Goal: Task Accomplishment & Management: Use online tool/utility

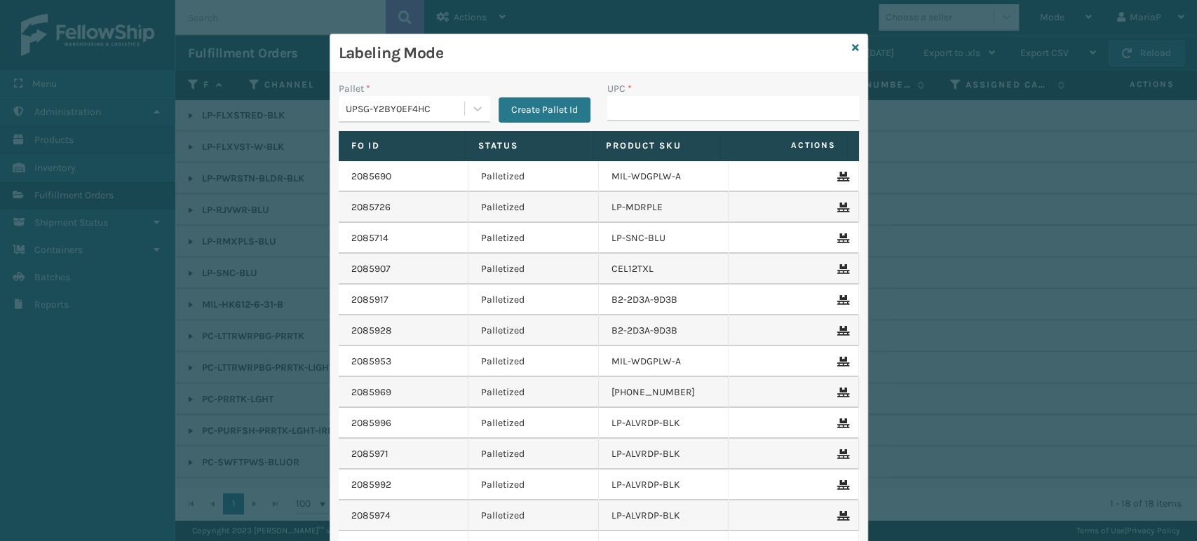
scroll to position [32, 0]
click at [607, 111] on input "UPC *" at bounding box center [733, 108] width 252 height 25
type input "858100007623"
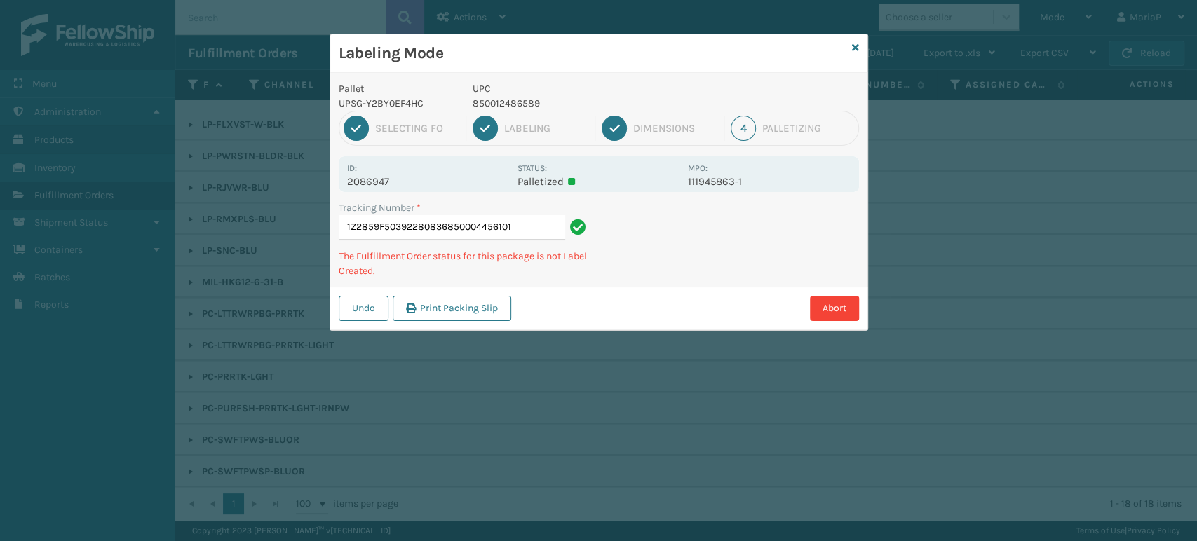
type input "1Z2859F50392280836850004456101"
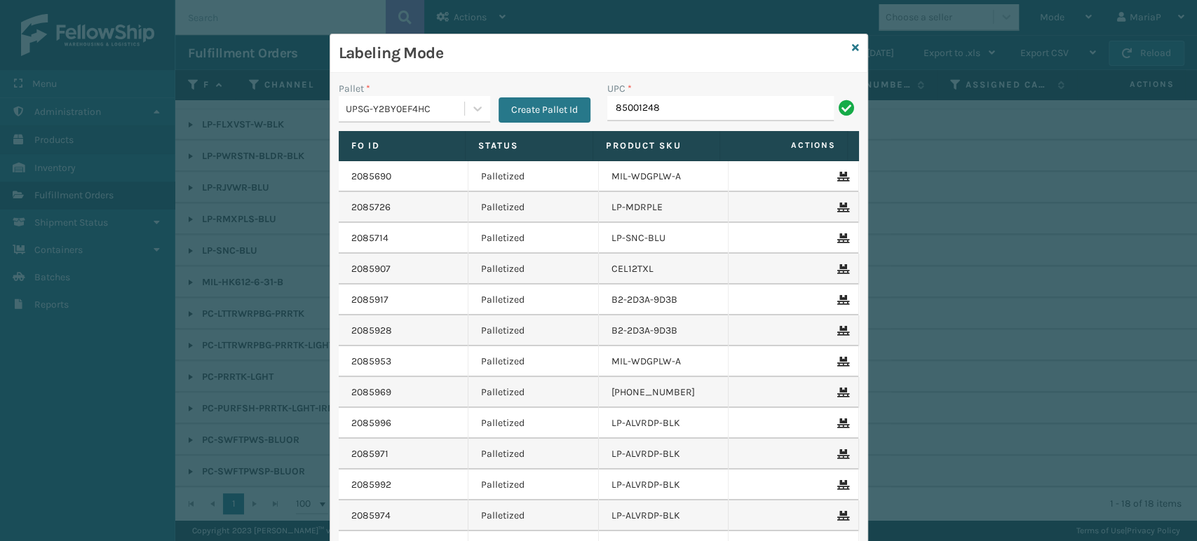
type input "850012486"
type input "8581000"
type input "8100909"
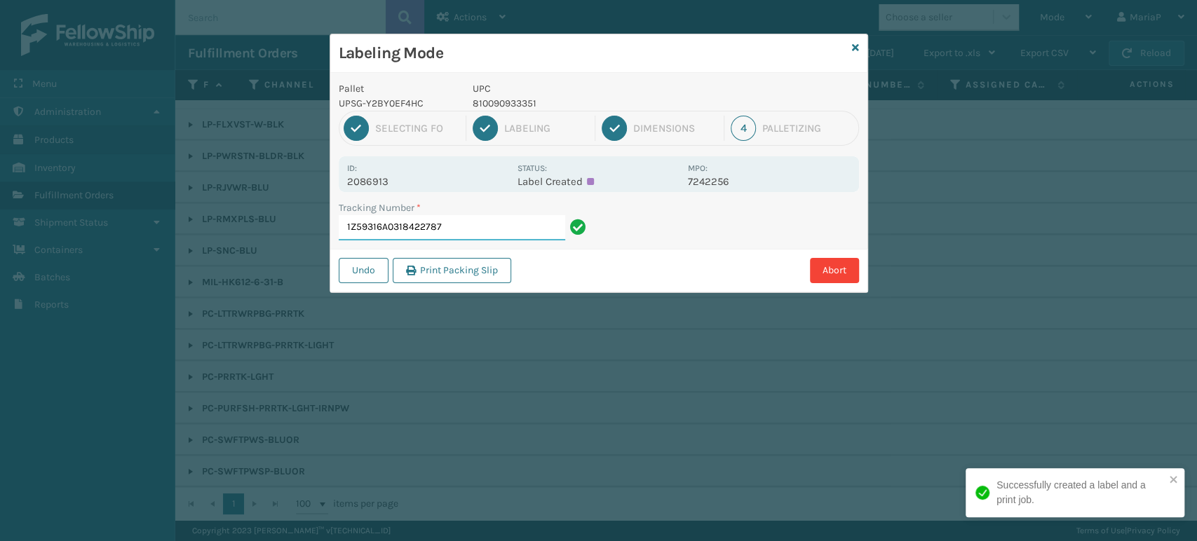
click at [459, 235] on input "1Z59316A0318422787" at bounding box center [452, 227] width 227 height 25
click at [490, 104] on p "810090930930" at bounding box center [576, 103] width 207 height 15
copy p "810090930930"
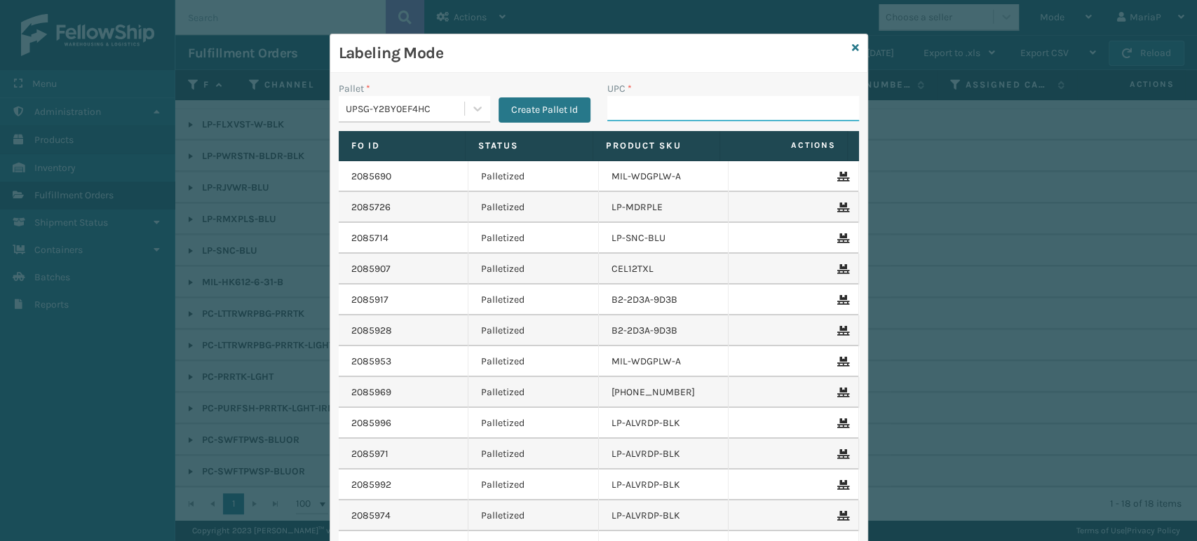
click at [646, 111] on input "UPC *" at bounding box center [733, 108] width 252 height 25
paste input "810090930930"
type input "810090930930"
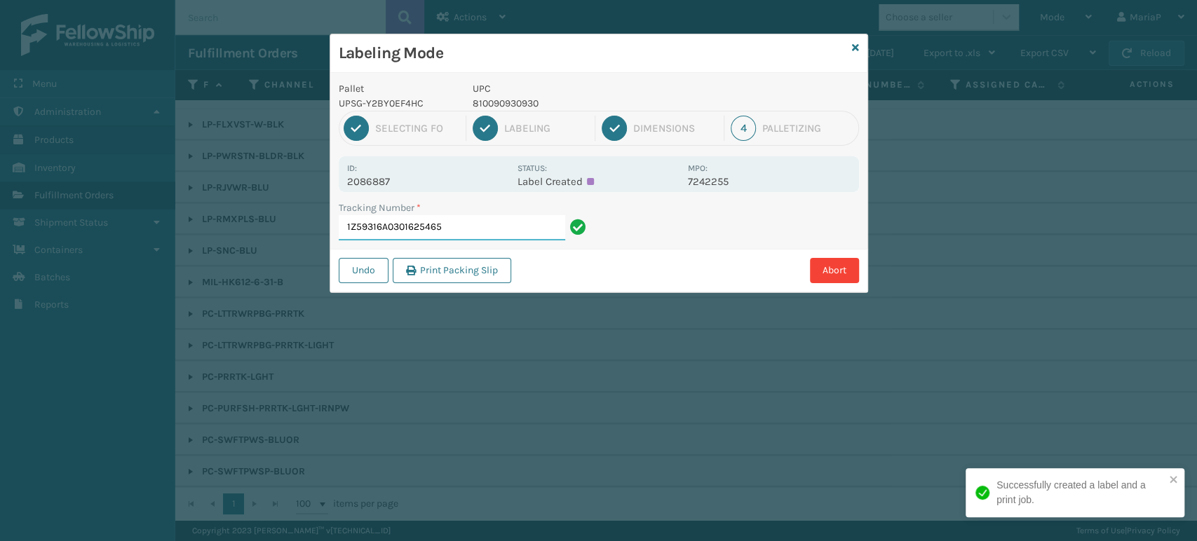
paste input "810090930930"
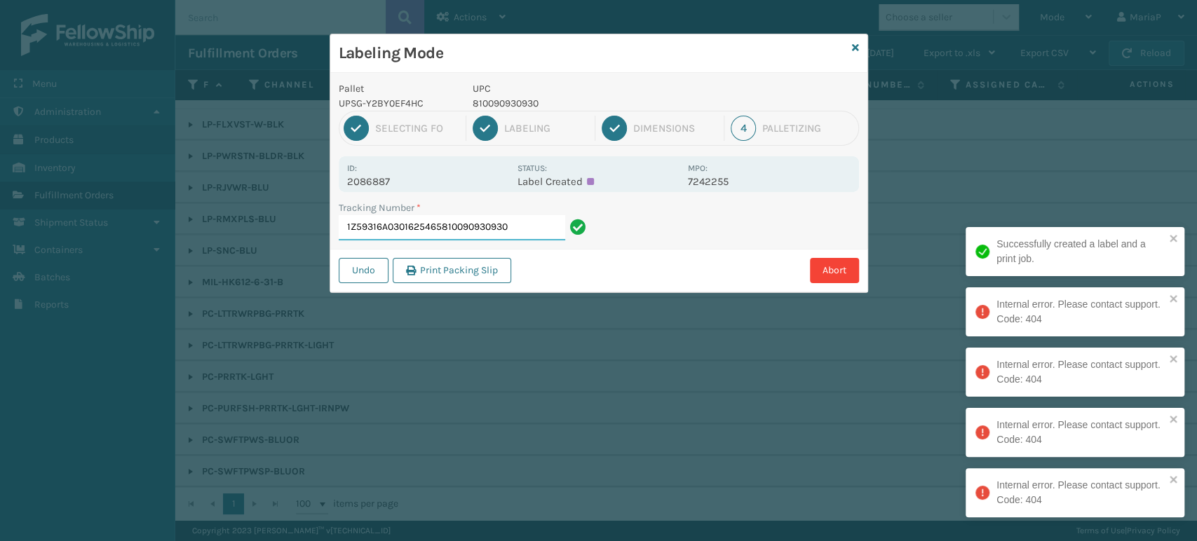
drag, startPoint x: 441, startPoint y: 234, endPoint x: 655, endPoint y: 296, distance: 222.6
click at [656, 296] on div "Labeling Mode Pallet UPSG-Y2BY0EF4HC UPC 810090930930 1 Selecting FO 2 Labeling…" at bounding box center [598, 270] width 1197 height 541
type input "1Z59316A0301625465"
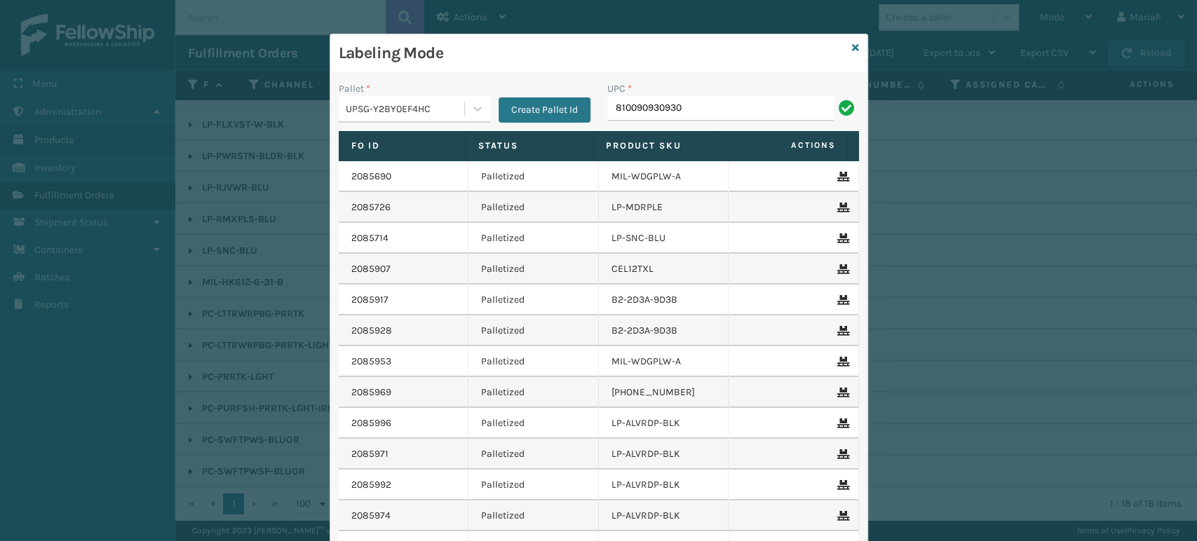
type input "810090930930"
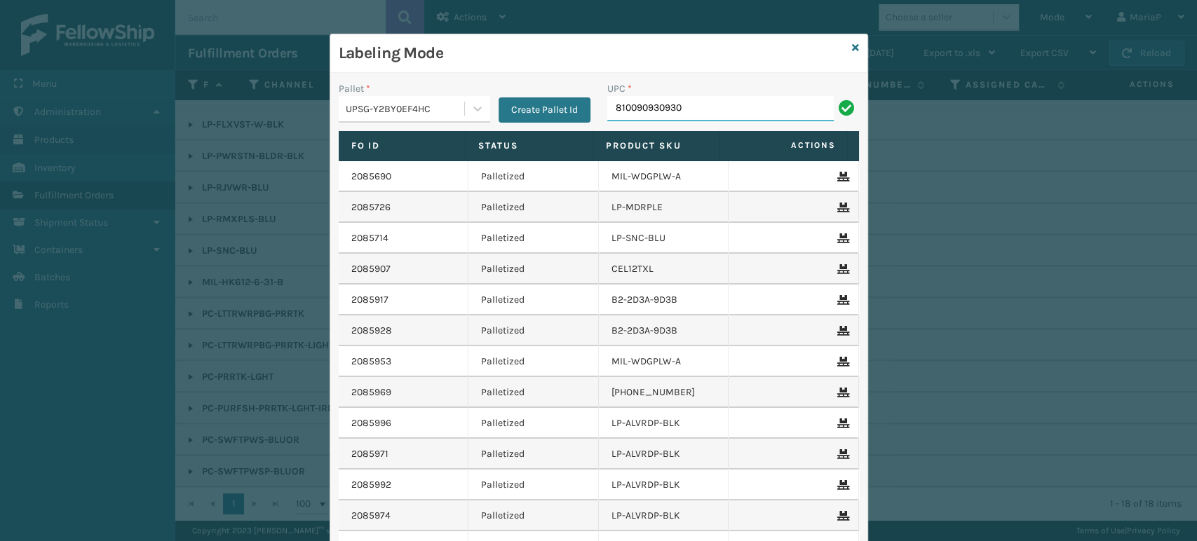
click at [692, 115] on input "810090930930" at bounding box center [720, 108] width 227 height 25
type input "810090930930"
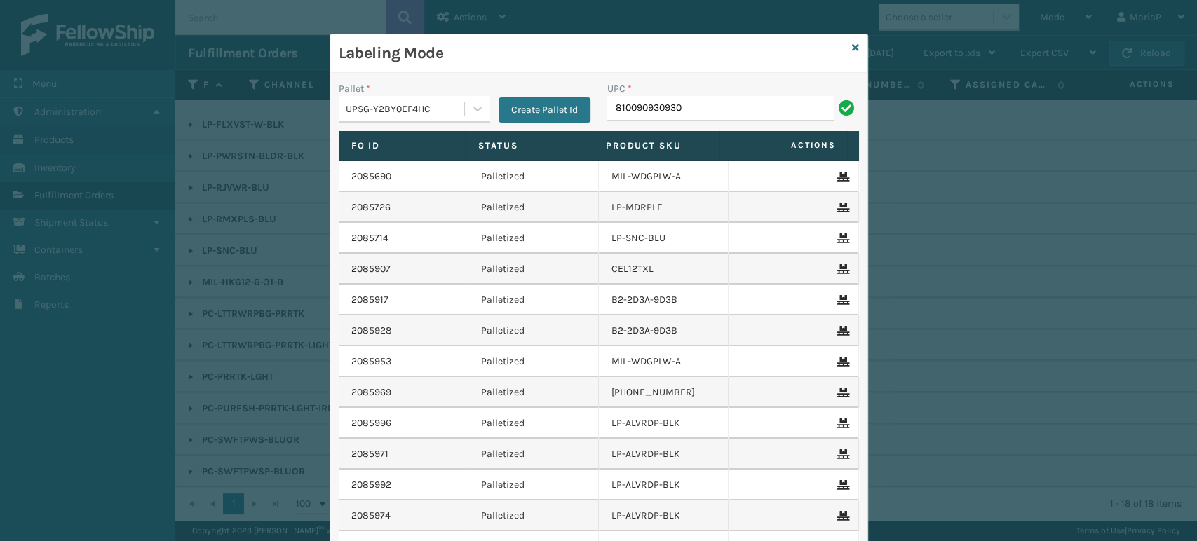
type input "810090930930"
type input "81016133227"
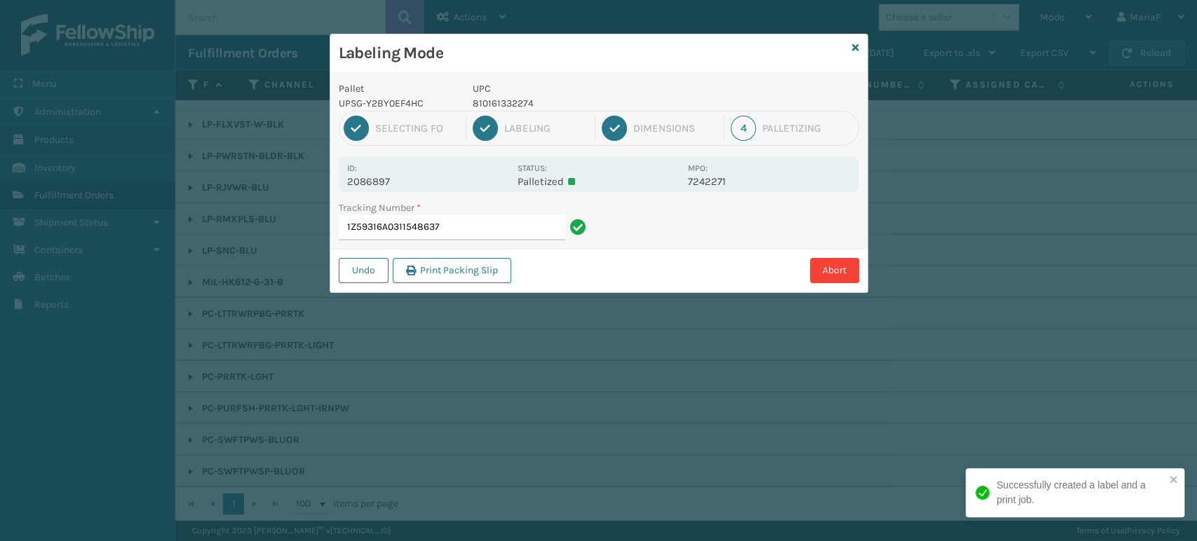
click at [525, 97] on p "810161332274" at bounding box center [576, 103] width 207 height 15
copy p "810161332274"
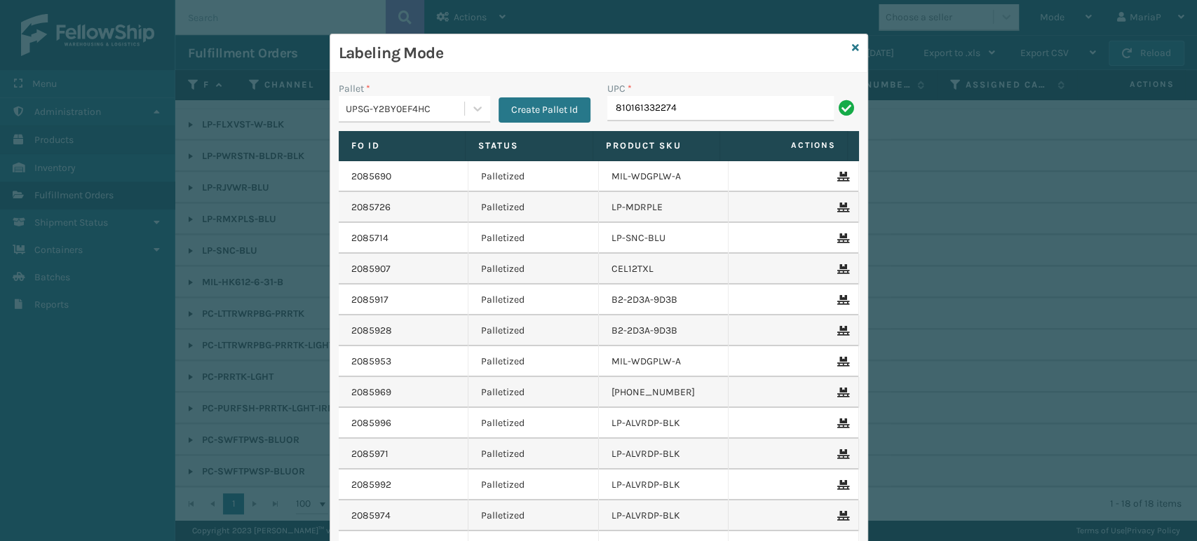
type input "810161332274"
type input "81016133228"
type input "8101613"
type input "8100909"
type input "81009093079"
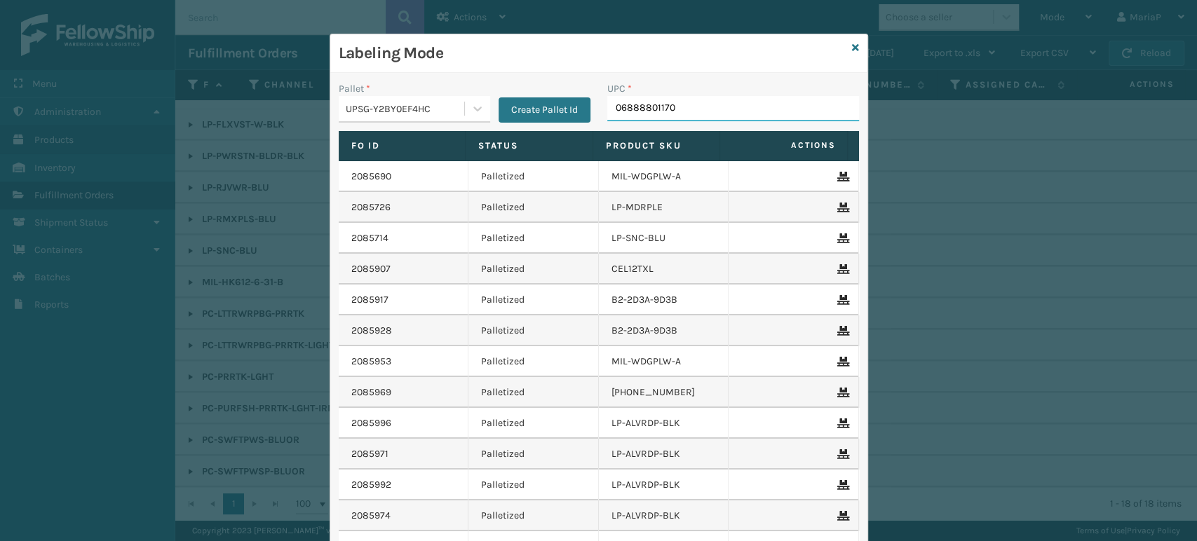
type input "068888011709"
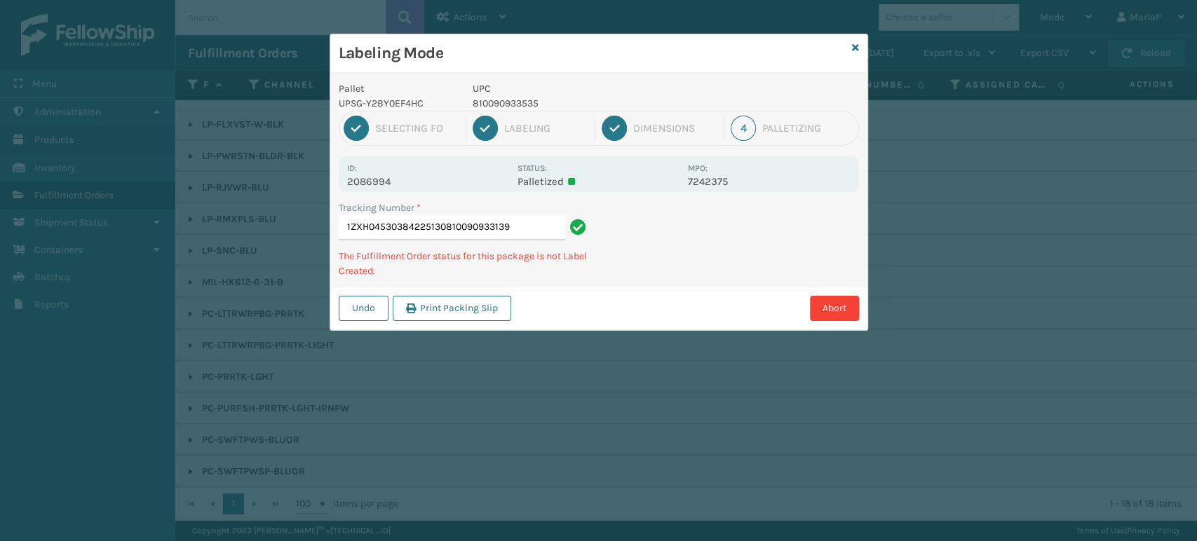
type input "1ZXH04530384225130810090933139"
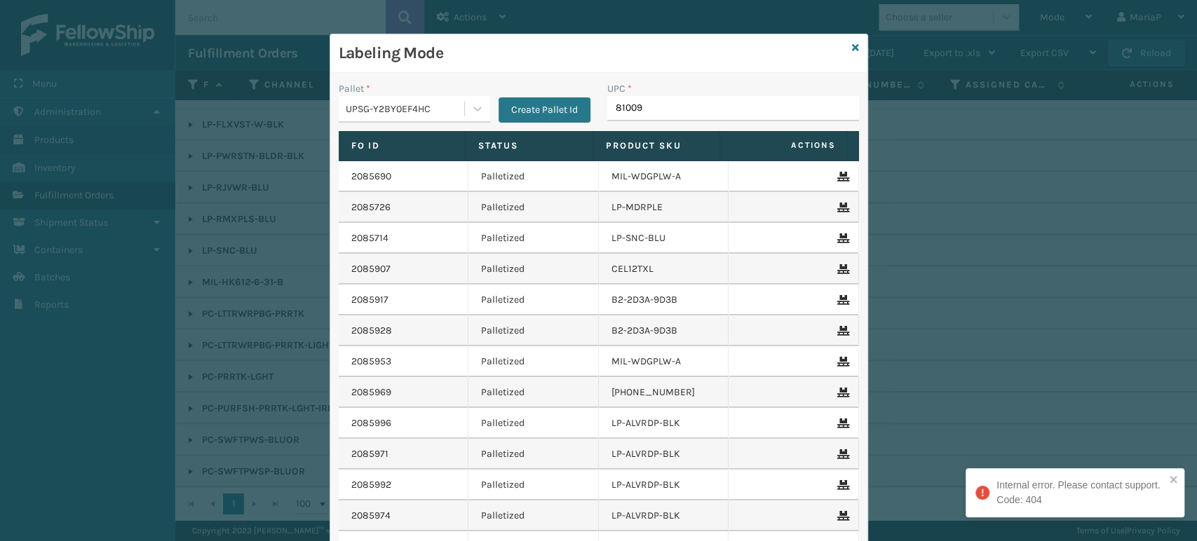
type input "810090"
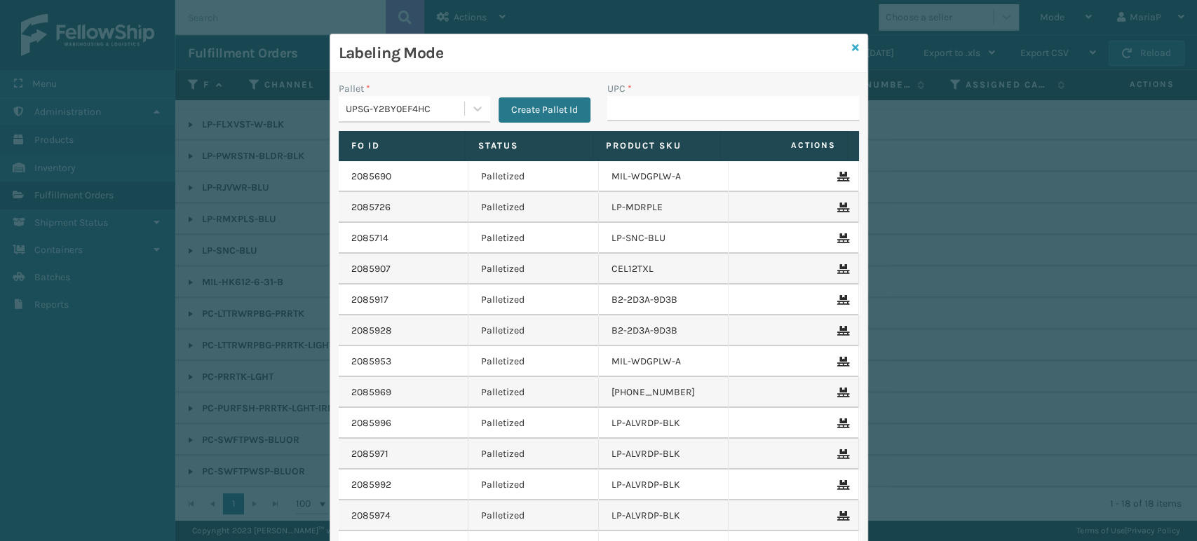
click at [852, 44] on icon at bounding box center [855, 48] width 7 height 10
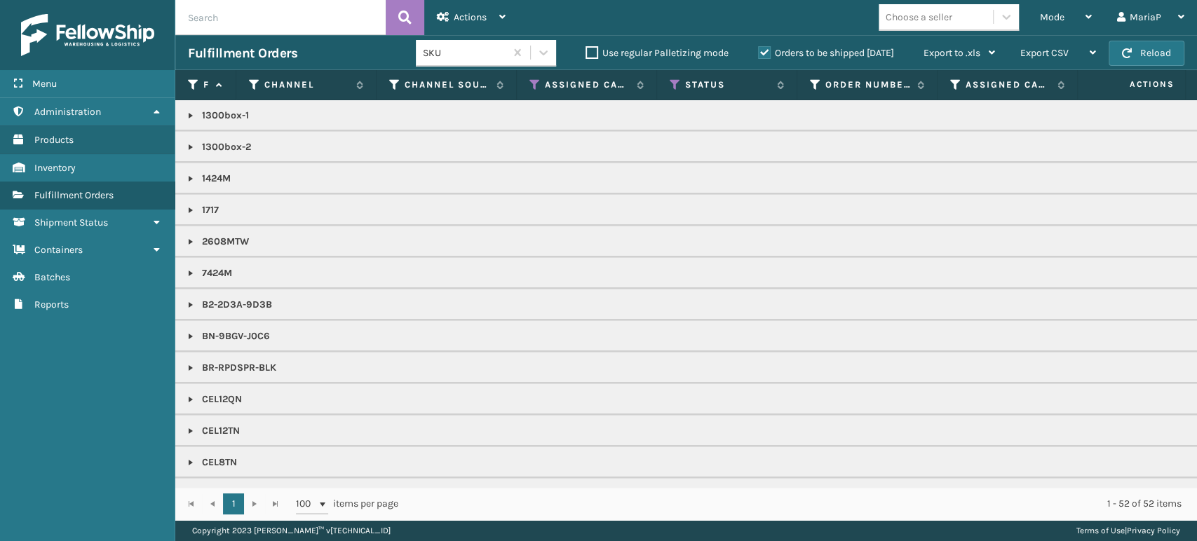
click at [903, 21] on div "Choose a seller" at bounding box center [919, 17] width 67 height 15
type input "C"
type input "LI"
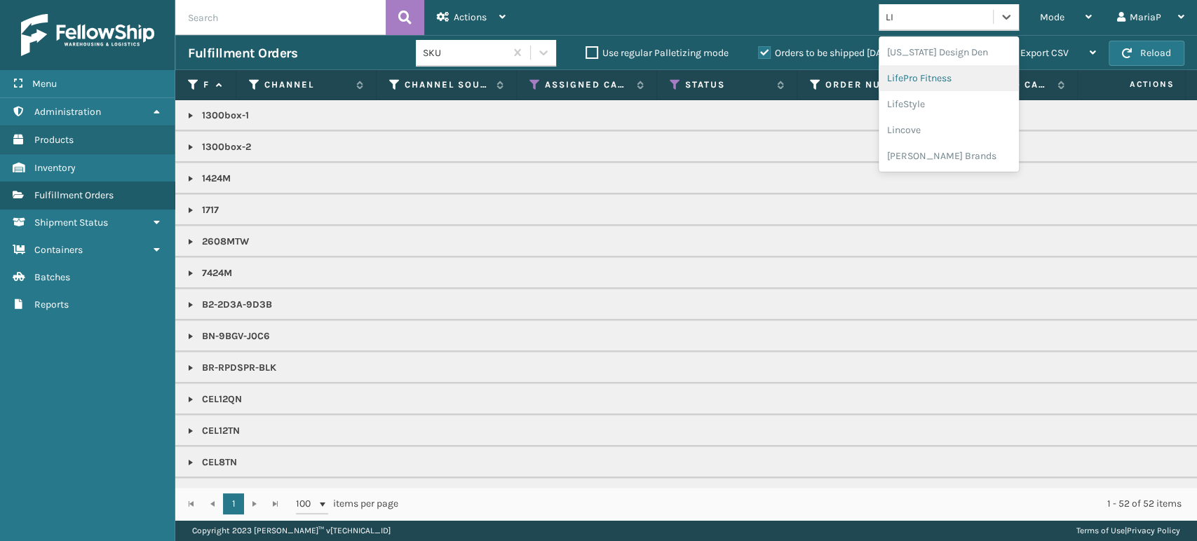
click at [941, 79] on div "LifePro Fitness" at bounding box center [949, 78] width 140 height 26
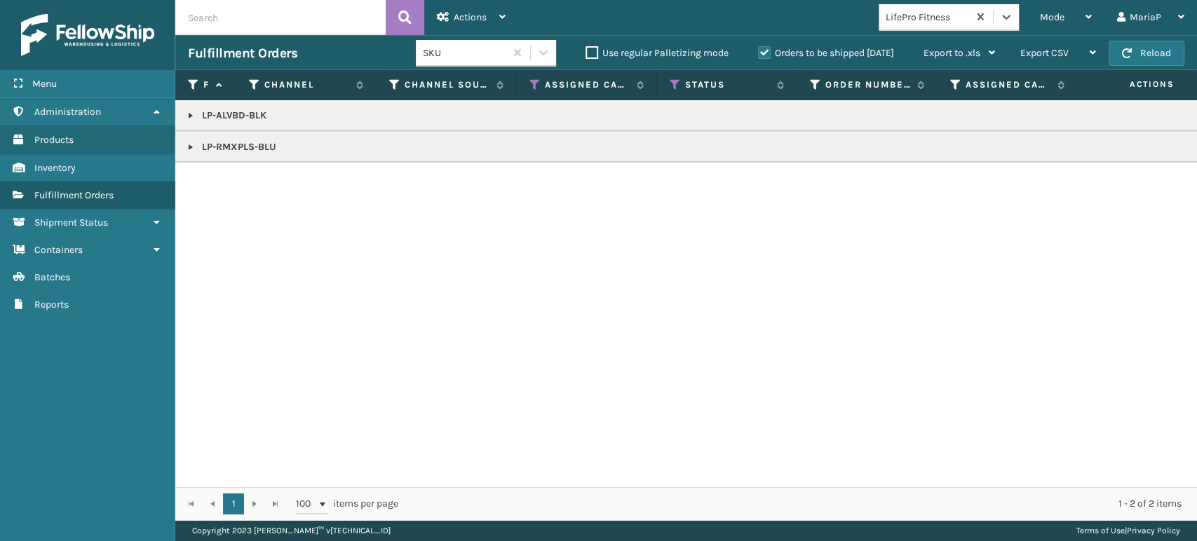
click at [196, 116] on link at bounding box center [190, 115] width 11 height 11
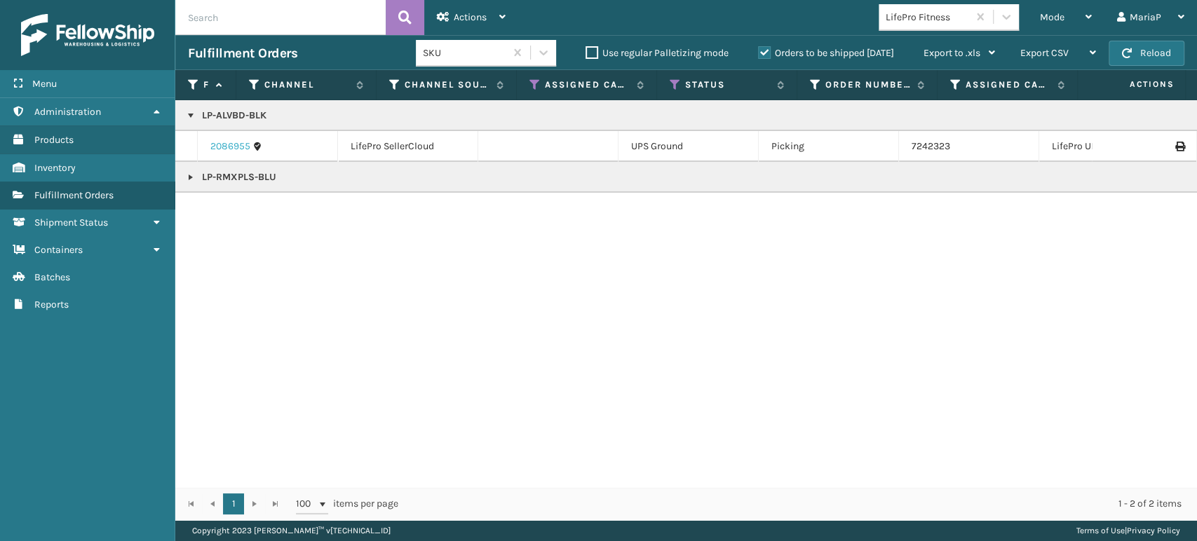
click at [237, 147] on link "2086955" at bounding box center [230, 147] width 40 height 14
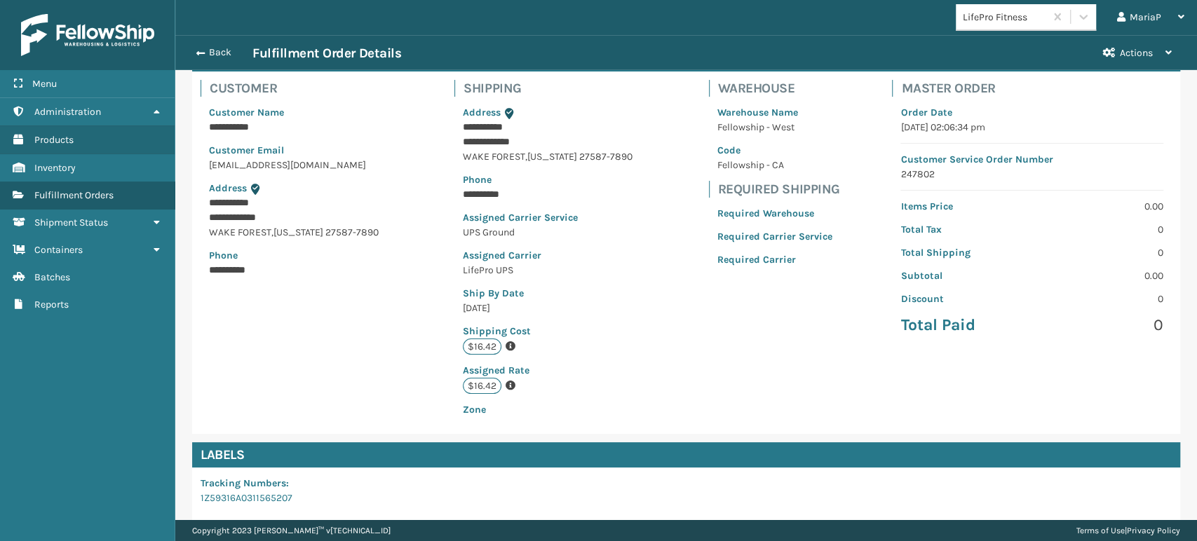
scroll to position [286, 0]
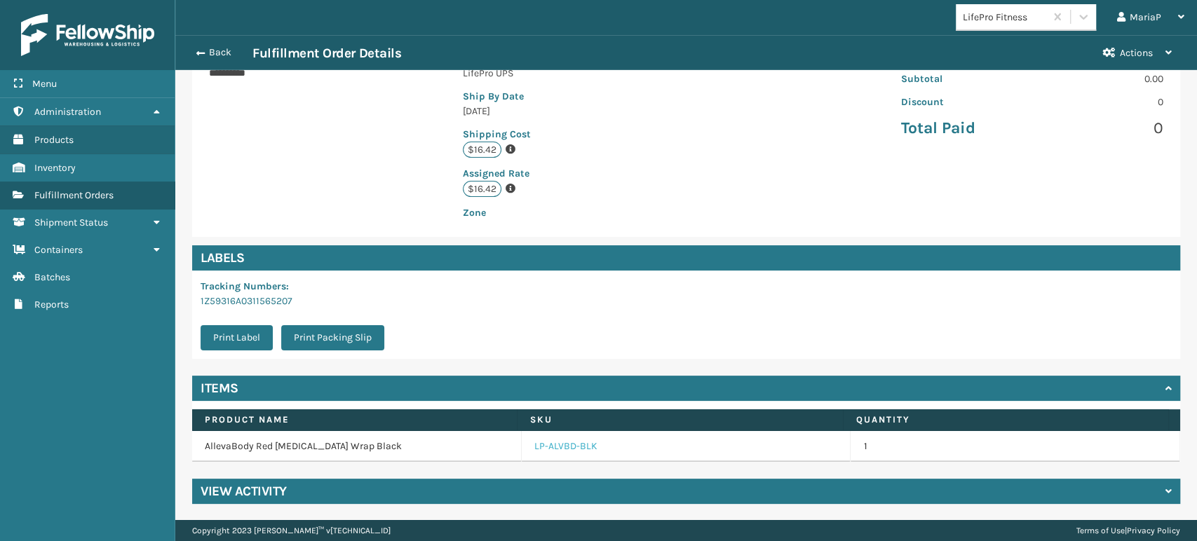
click at [568, 449] on link "LP-ALVBD-BLK" at bounding box center [565, 447] width 63 height 14
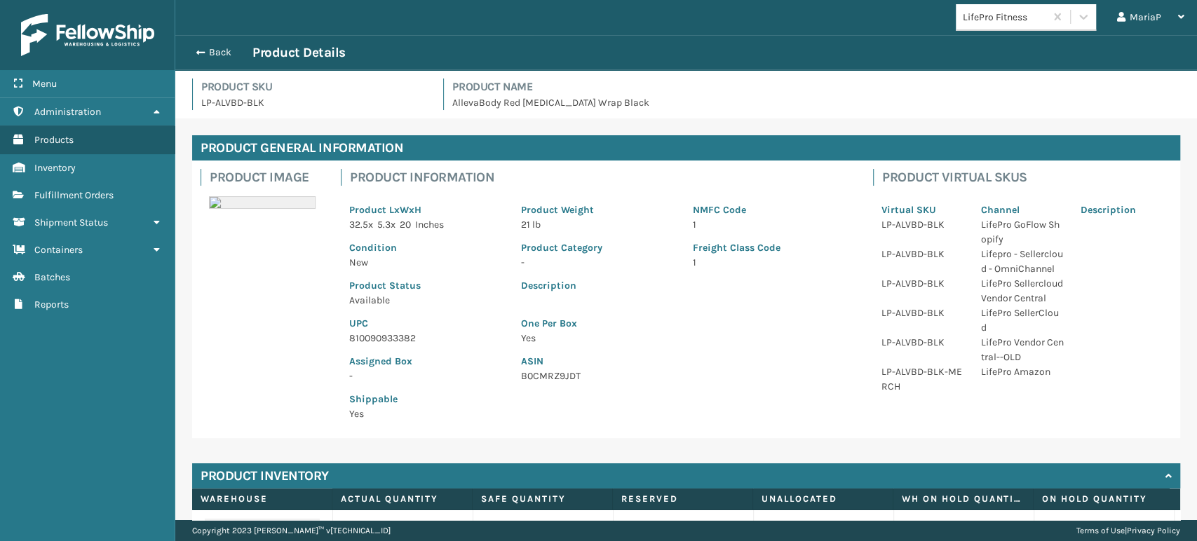
click at [392, 341] on p "810090933382" at bounding box center [426, 338] width 155 height 15
copy p "810090933382"
click at [379, 337] on p "810090933382" at bounding box center [426, 338] width 155 height 15
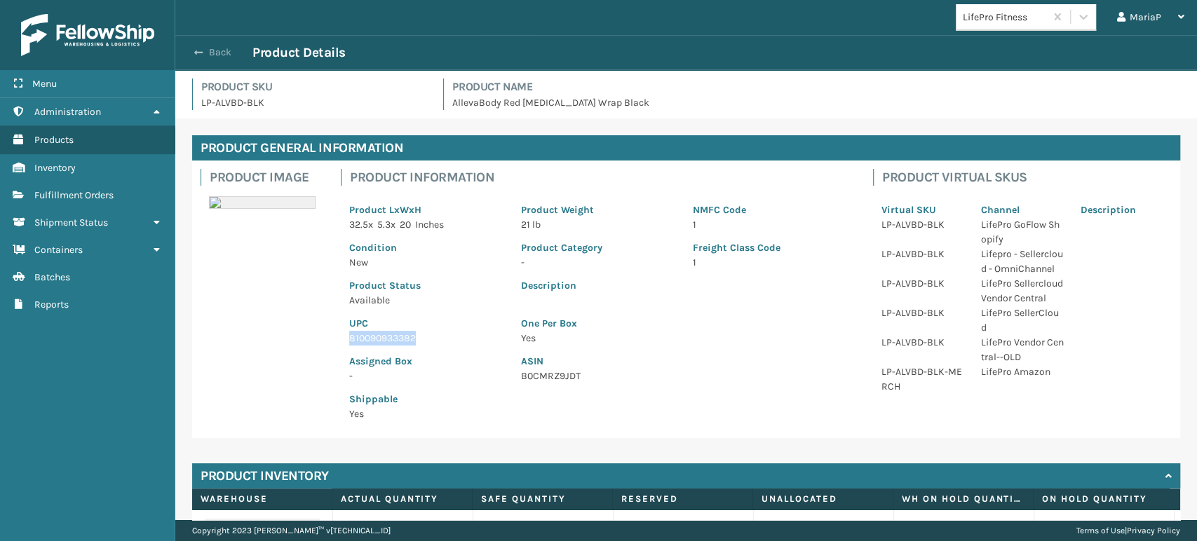
click at [228, 49] on button "Back" at bounding box center [220, 52] width 65 height 13
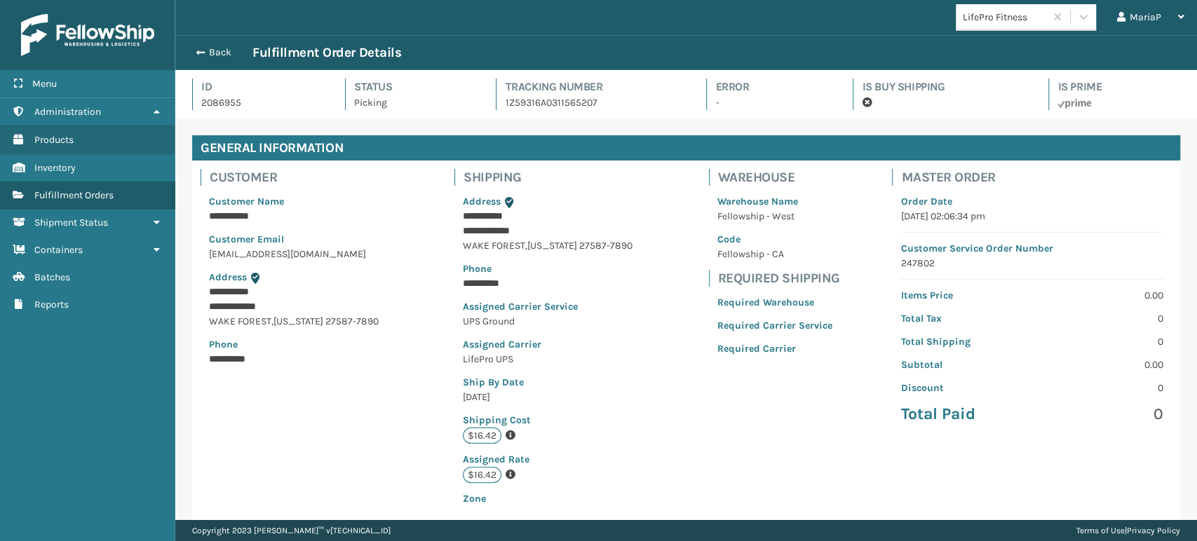
scroll to position [34, 1021]
click at [228, 50] on button "Back" at bounding box center [220, 52] width 65 height 13
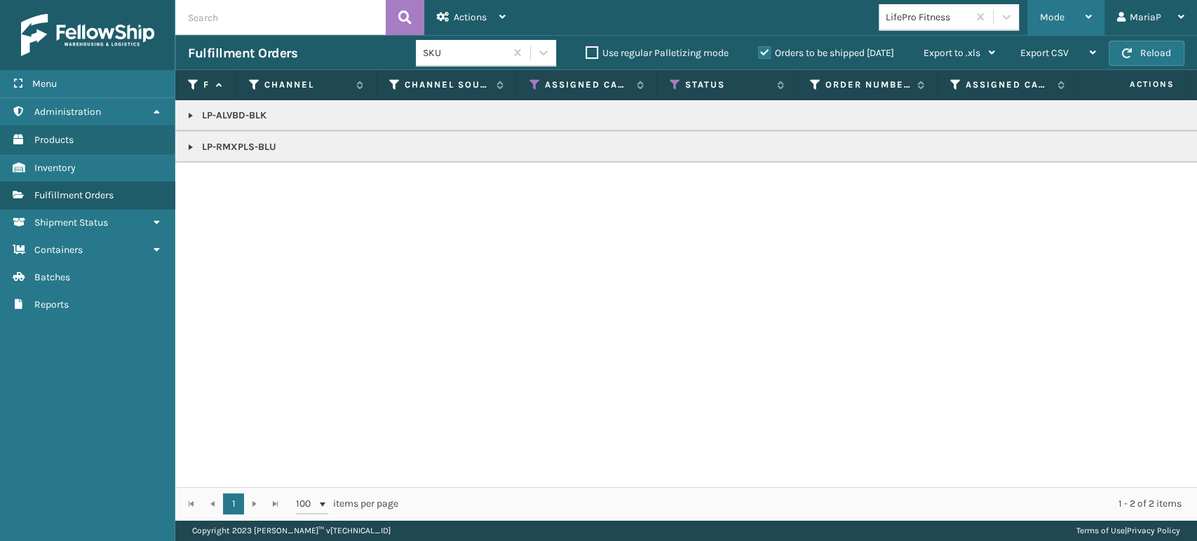
click at [1039, 13] on div "Mode Regular Mode Picking Mode Labeling Mode Exit Scan Mode" at bounding box center [1065, 17] width 77 height 35
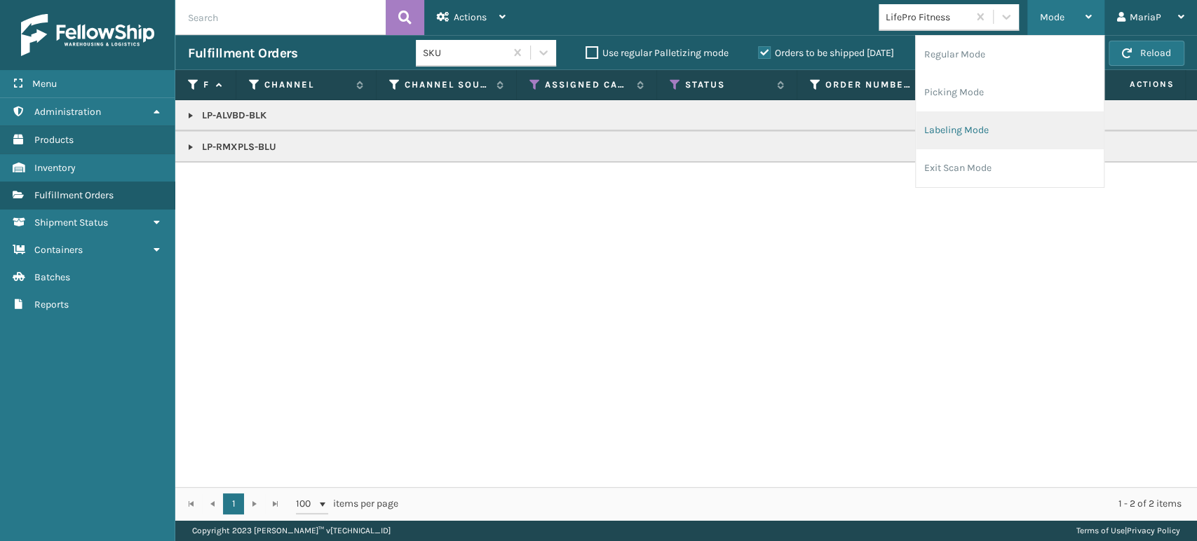
click at [1028, 123] on li "Labeling Mode" at bounding box center [1010, 131] width 188 height 38
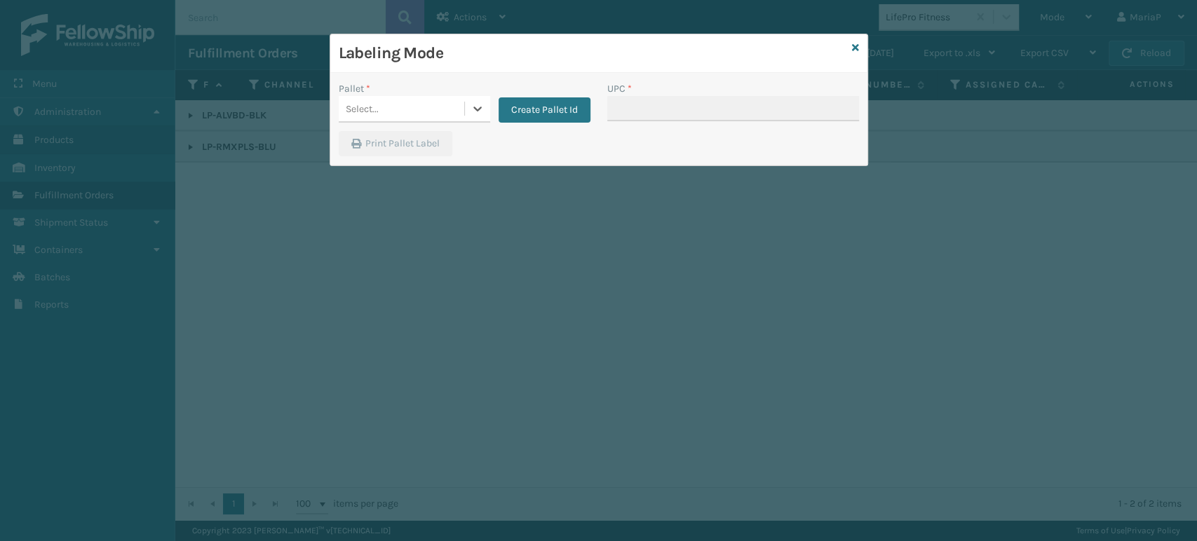
click at [397, 101] on div "Select..." at bounding box center [402, 108] width 126 height 23
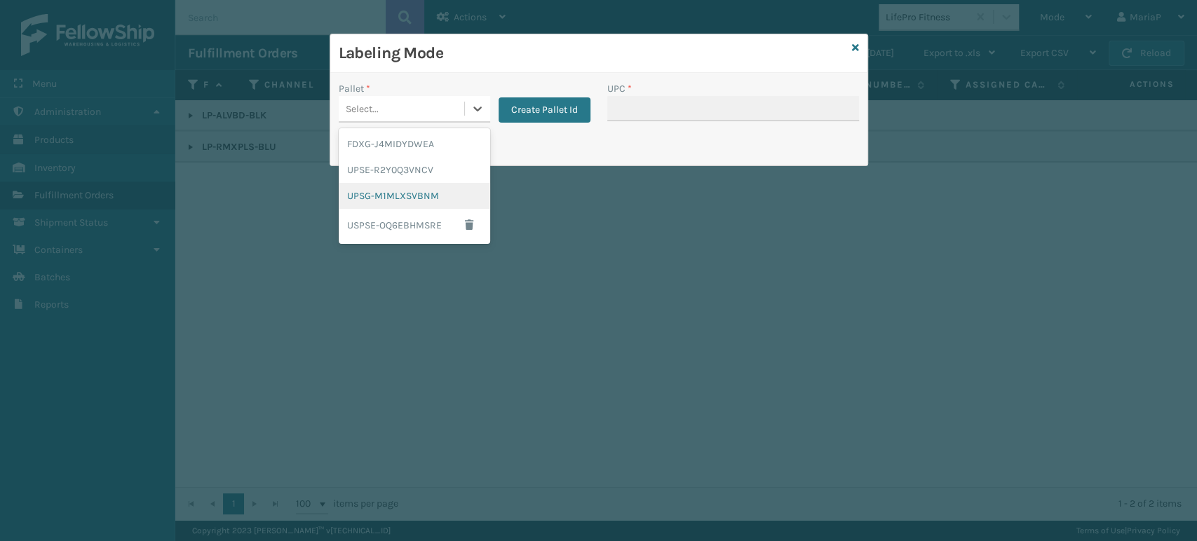
click at [404, 186] on div "UPSG-M1MLXSVBNM" at bounding box center [414, 196] width 151 height 26
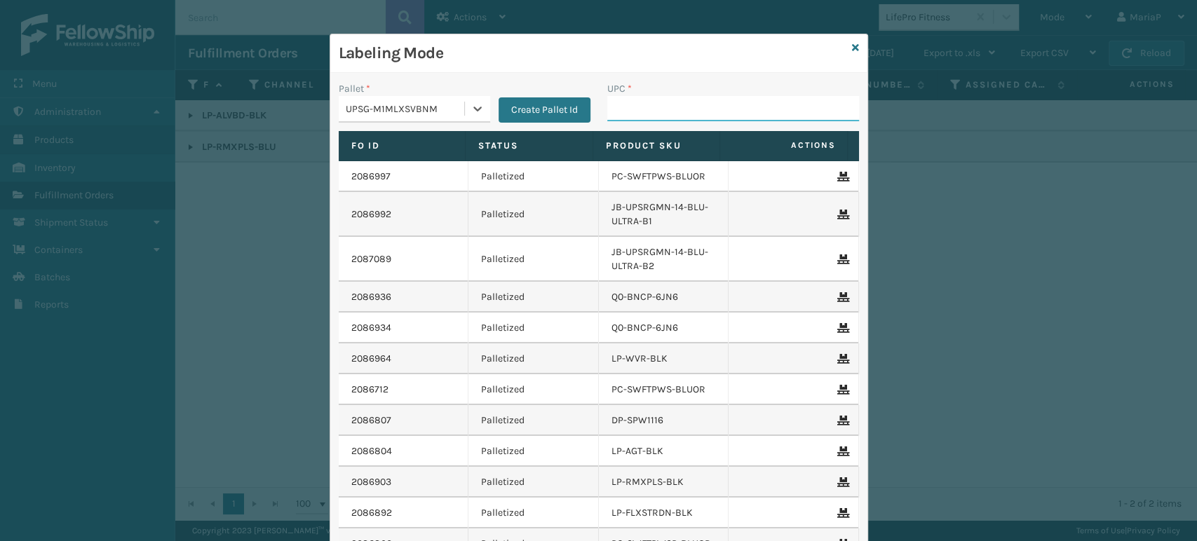
click at [660, 116] on input "UPC *" at bounding box center [733, 108] width 252 height 25
paste input "810090933382"
type input "810090933382"
click at [852, 48] on icon at bounding box center [855, 48] width 7 height 10
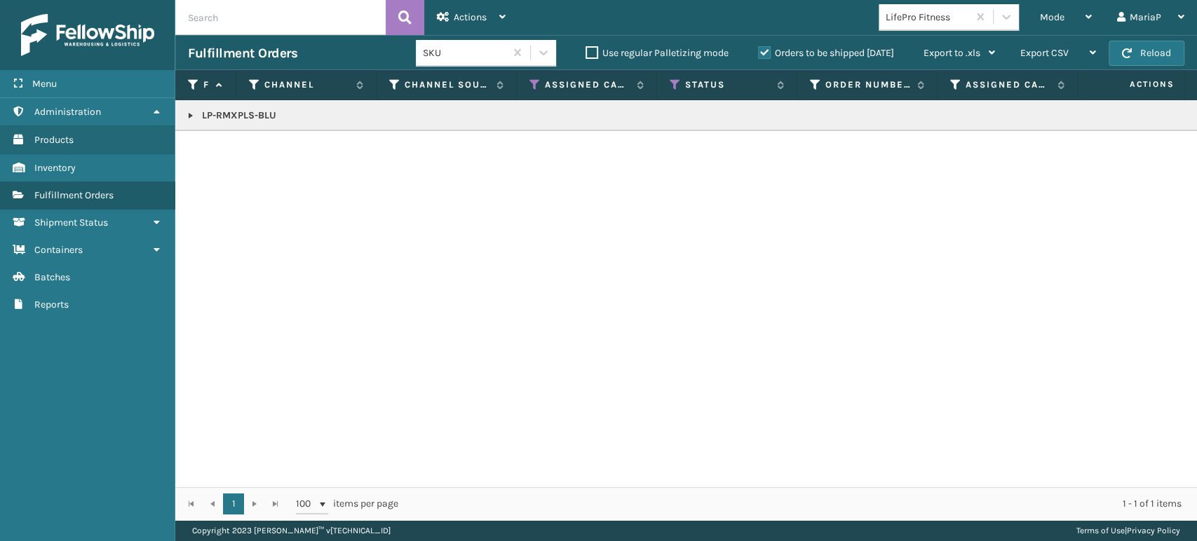
click at [185, 116] on link at bounding box center [190, 115] width 11 height 11
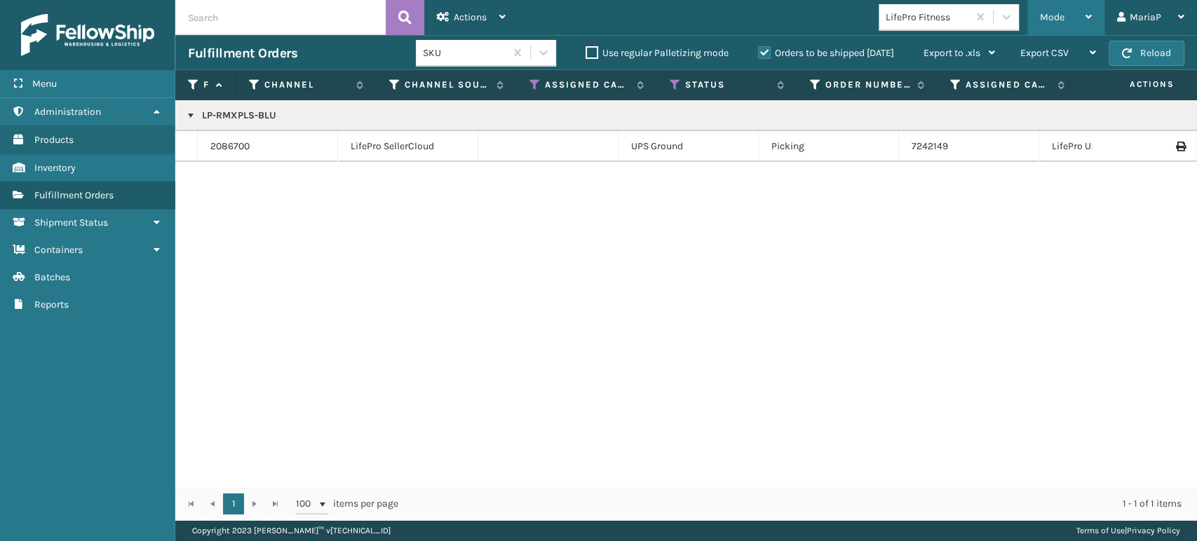
click at [1073, 7] on div "Mode" at bounding box center [1066, 17] width 52 height 35
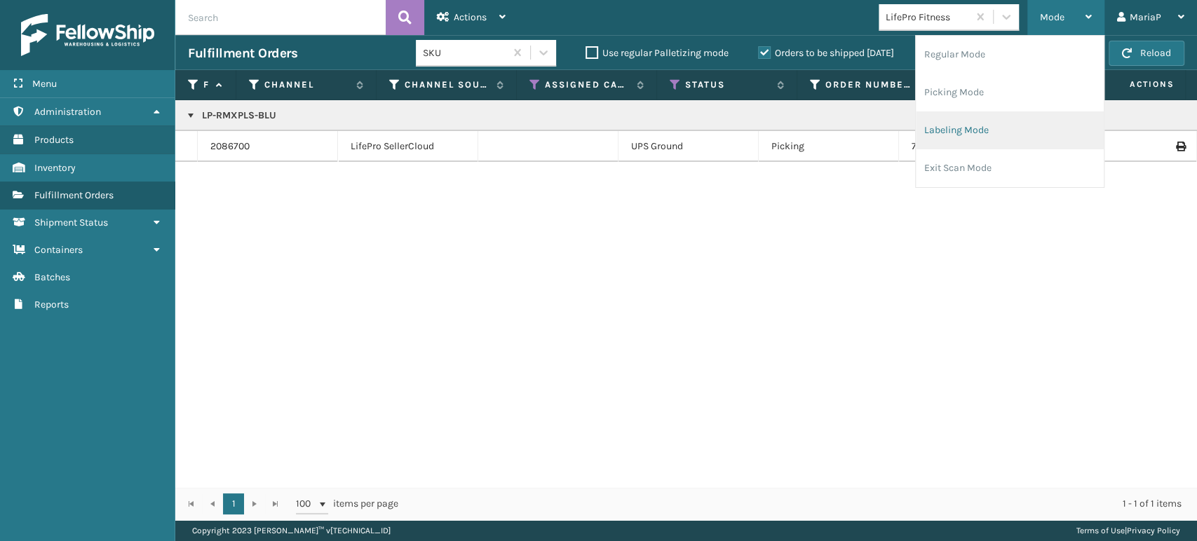
click at [1035, 117] on li "Labeling Mode" at bounding box center [1010, 131] width 188 height 38
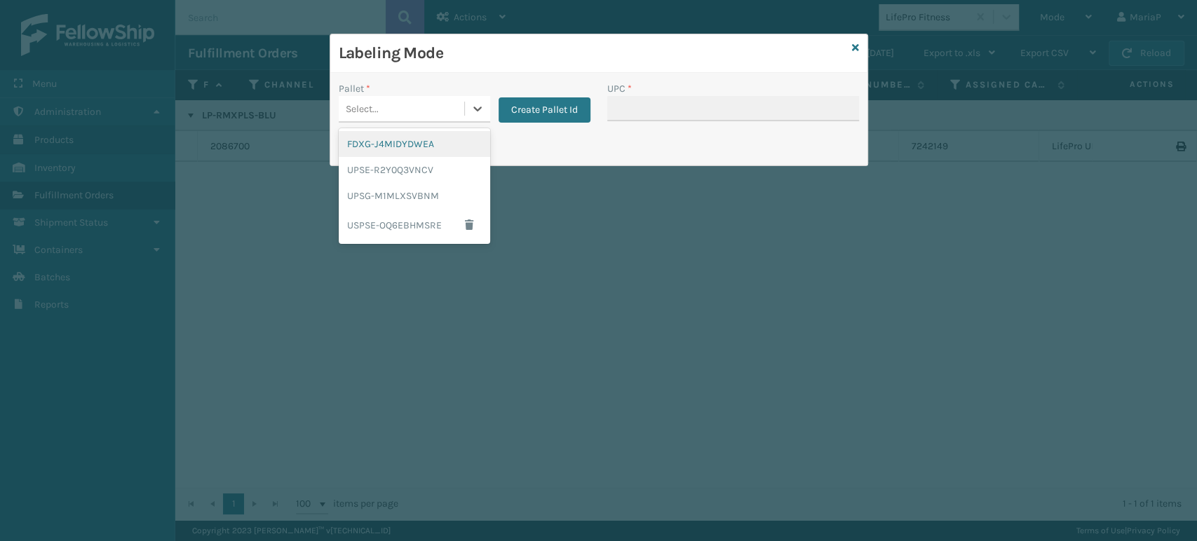
drag, startPoint x: 410, startPoint y: 102, endPoint x: 426, endPoint y: 122, distance: 25.4
click at [412, 102] on div "Select..." at bounding box center [402, 108] width 126 height 23
click at [442, 150] on div "FDXG-J4MIDYDWEA" at bounding box center [414, 144] width 151 height 26
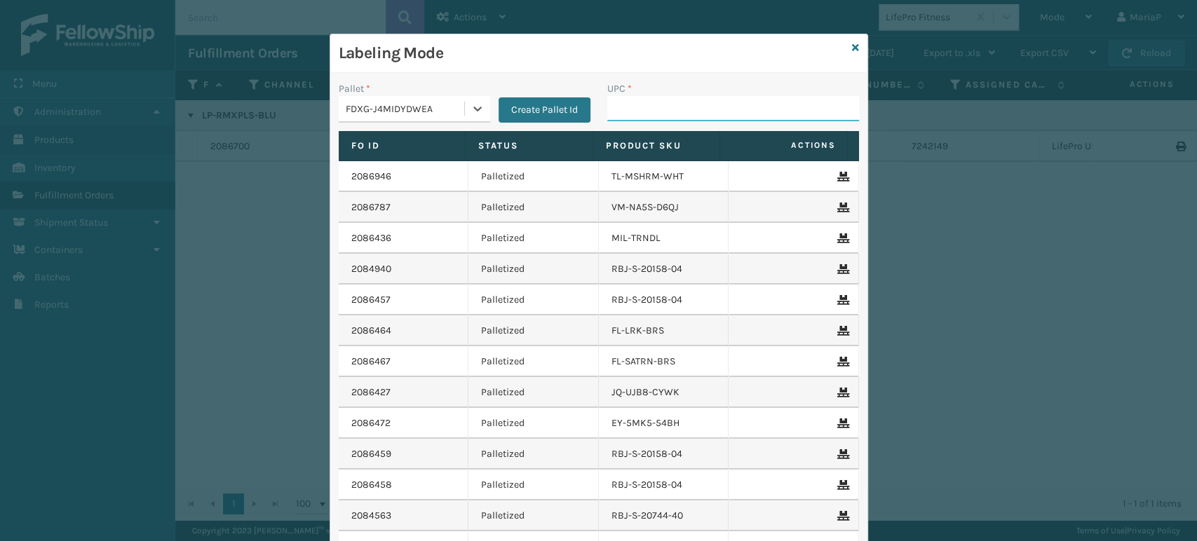
click at [628, 117] on input "UPC *" at bounding box center [733, 108] width 252 height 25
type input "84098"
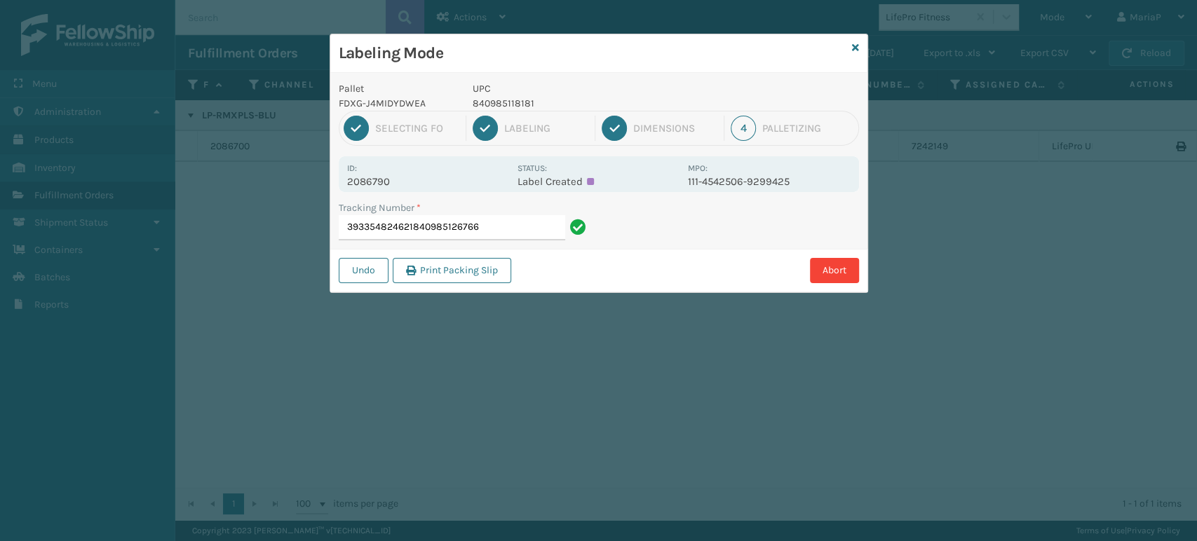
drag, startPoint x: 414, startPoint y: 231, endPoint x: 613, endPoint y: 263, distance: 201.8
click at [622, 258] on div "Pallet FDXG-J4MIDYDWEA UPC 840985118181 1 Selecting FO 2 Labeling 3 Dimensions …" at bounding box center [598, 183] width 537 height 220
type input "393354824621"
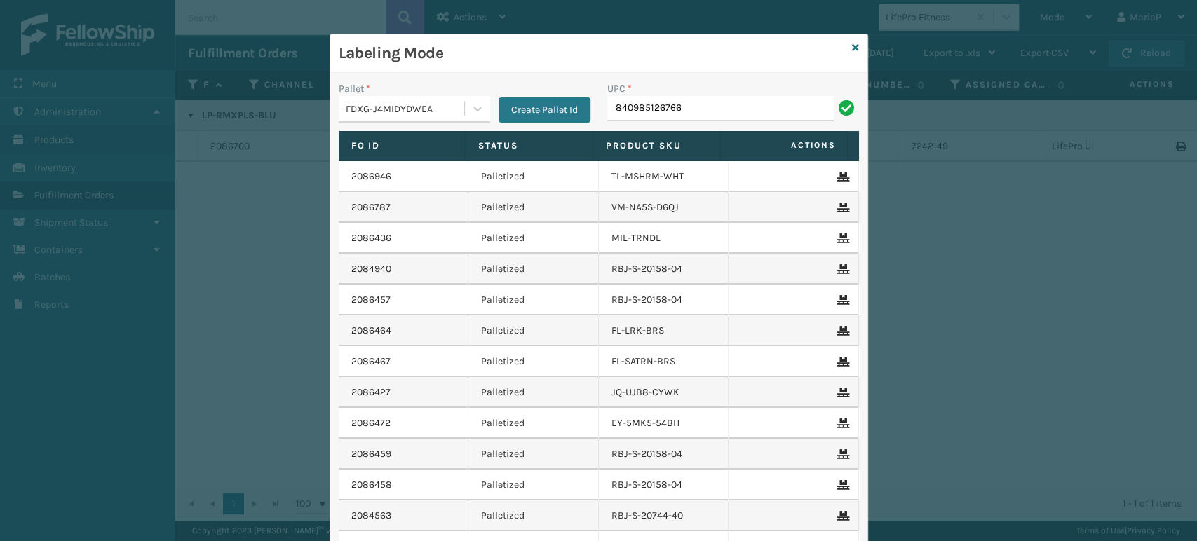
type input "840985126766"
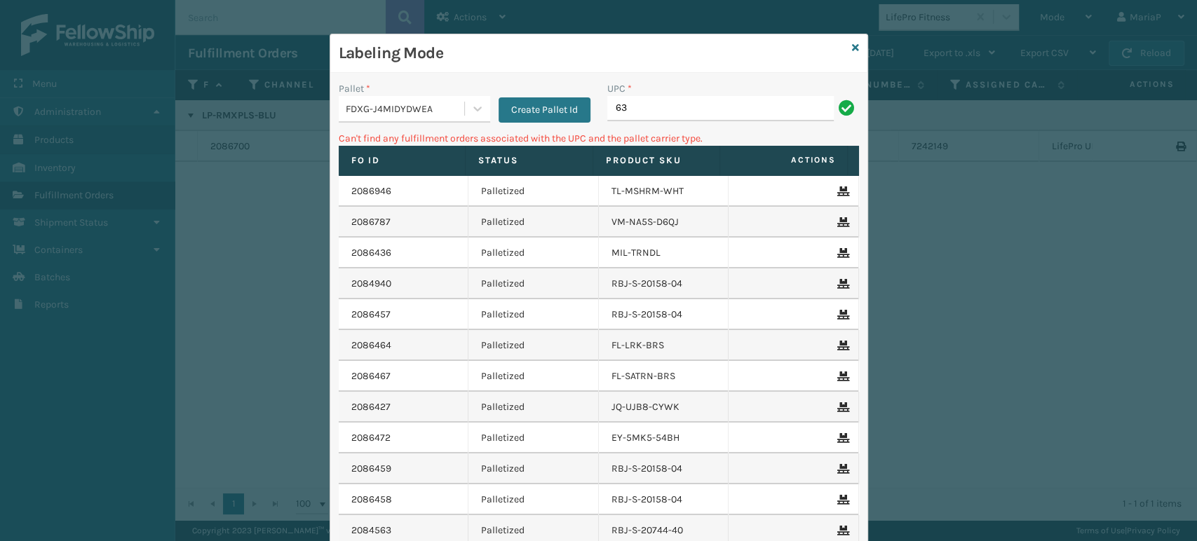
type input "6"
type input "WRF-S-21770-00"
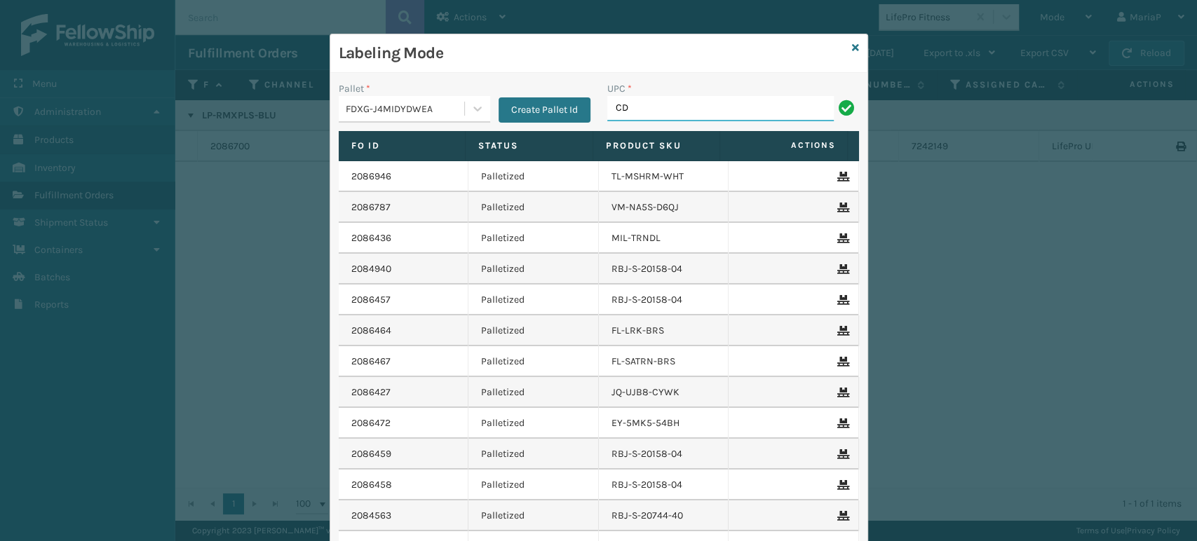
type input "CDCU-3C-WH"
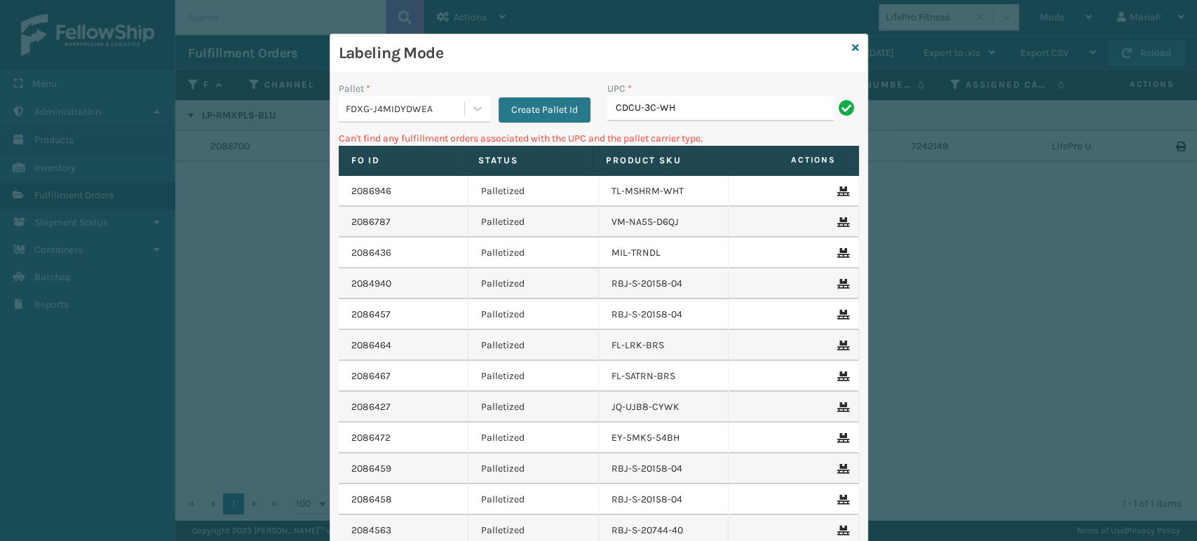
click at [682, 112] on input "CDCU-3C-WH" at bounding box center [720, 108] width 227 height 25
type input "CDC-3C-WH"
click at [852, 48] on icon at bounding box center [855, 48] width 7 height 10
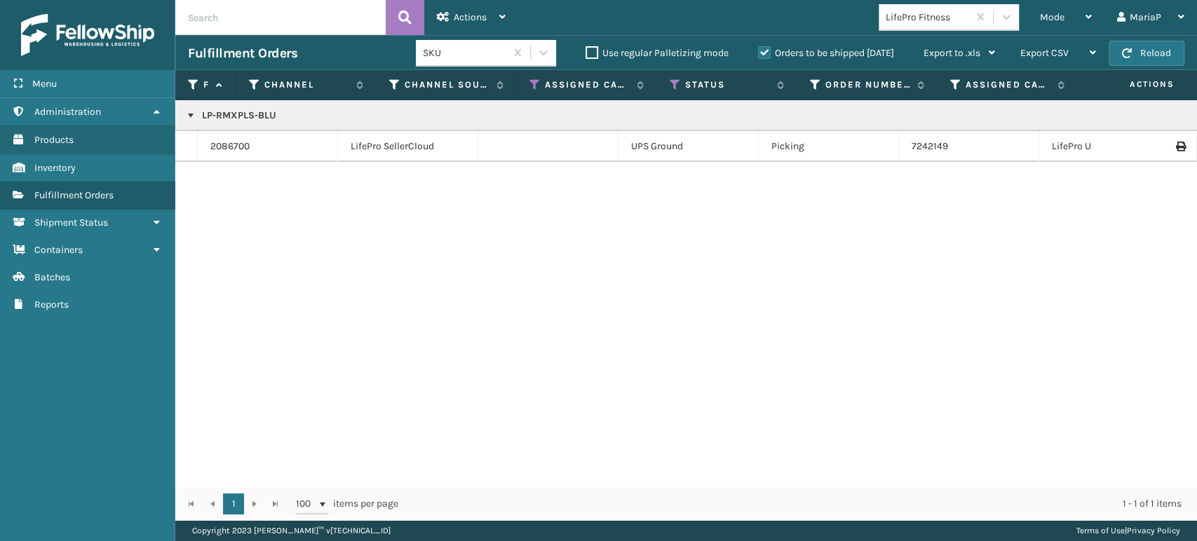
click at [923, 20] on div "LifePro Fitness" at bounding box center [927, 17] width 83 height 15
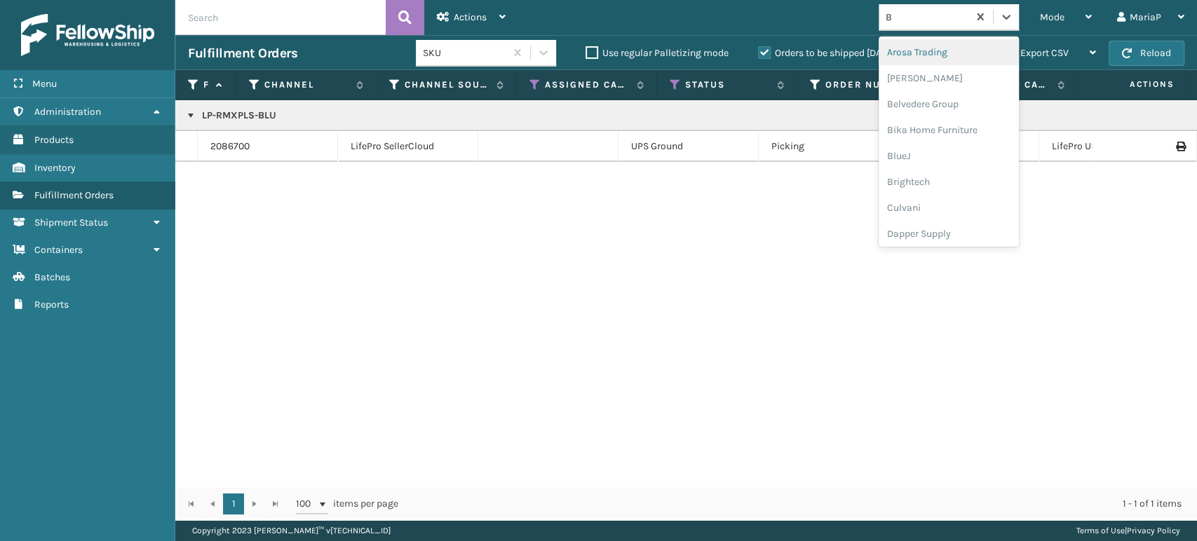
type input "BR"
click at [938, 52] on div "Brightech" at bounding box center [949, 52] width 140 height 26
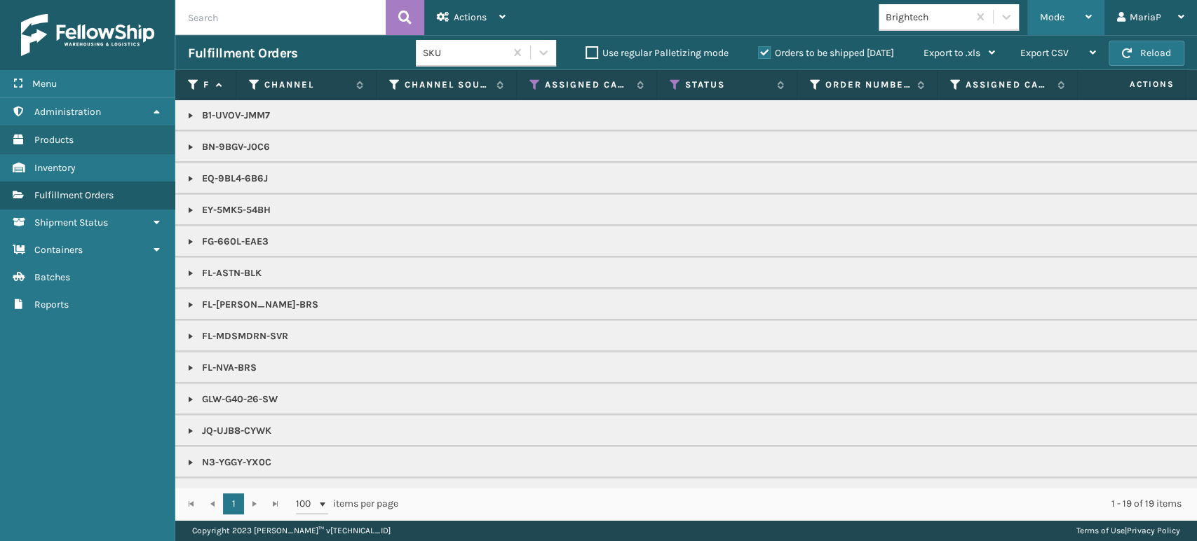
click at [1072, 22] on div "Mode" at bounding box center [1066, 17] width 52 height 35
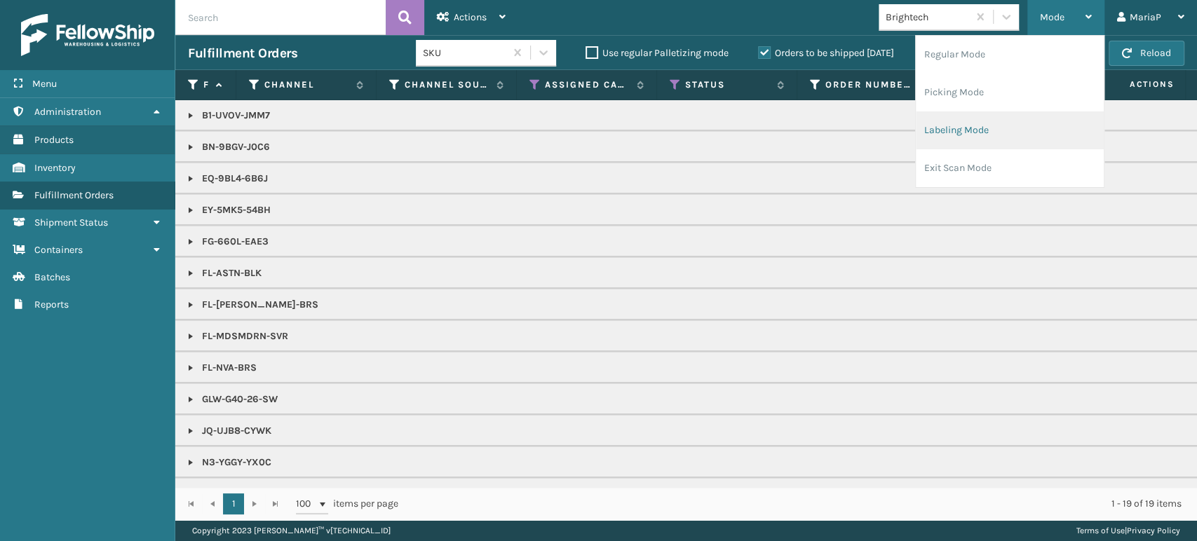
click at [959, 133] on li "Labeling Mode" at bounding box center [1010, 131] width 188 height 38
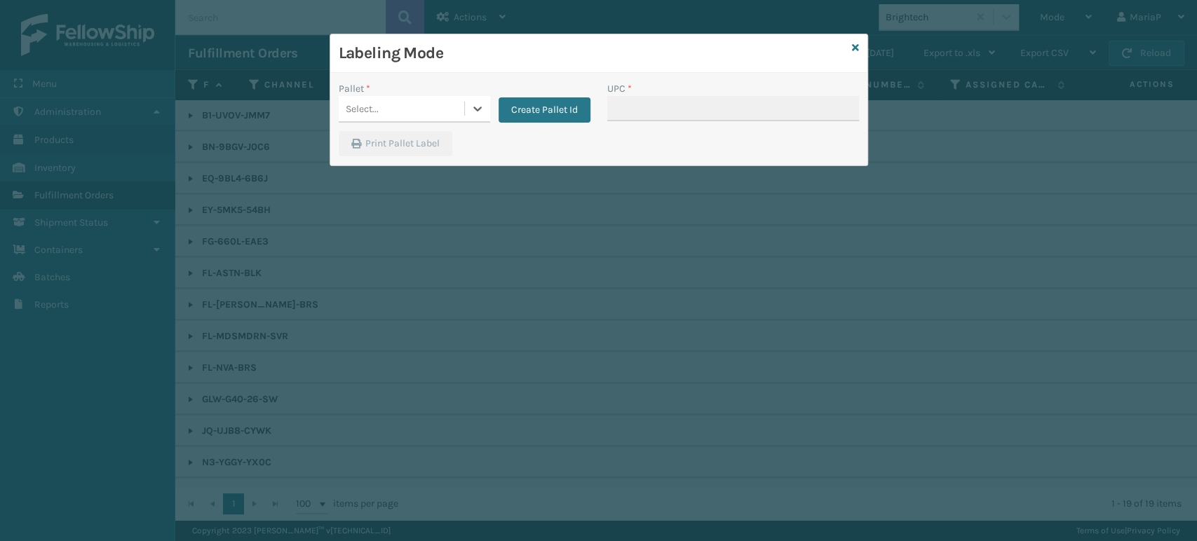
click at [396, 105] on div "Select..." at bounding box center [402, 108] width 126 height 23
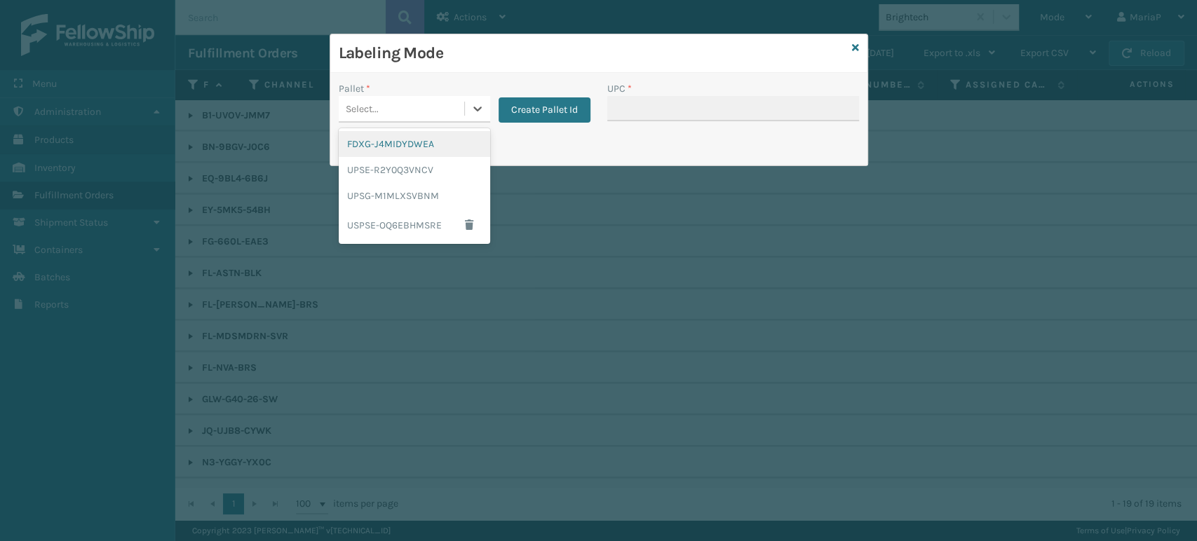
click at [401, 149] on div "FDXG-J4MIDYDWEA" at bounding box center [414, 144] width 151 height 26
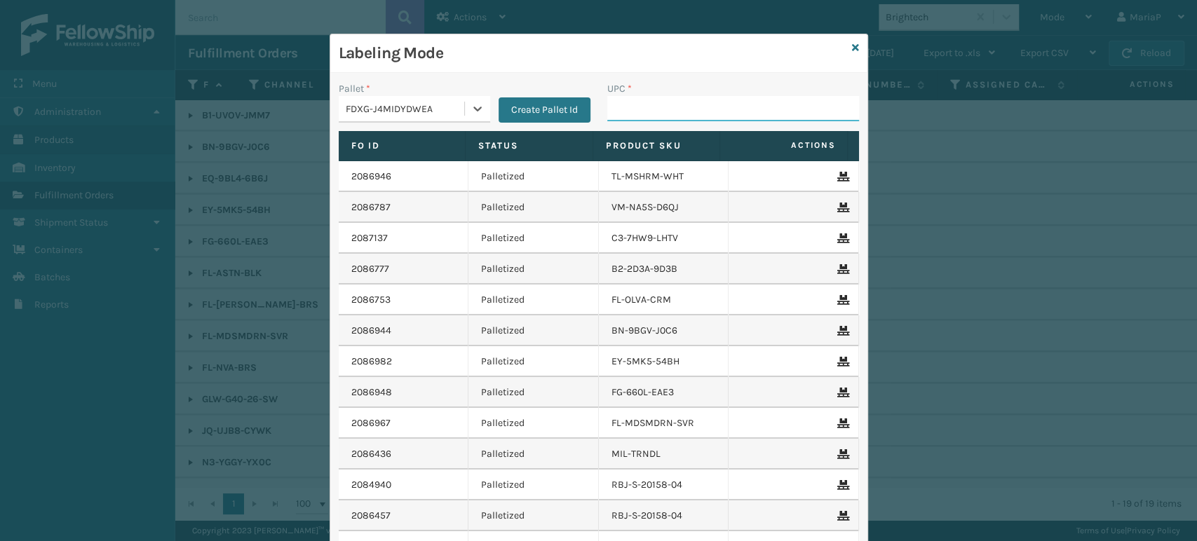
click at [626, 112] on input "UPC *" at bounding box center [733, 108] width 252 height 25
type input "10080313017176"
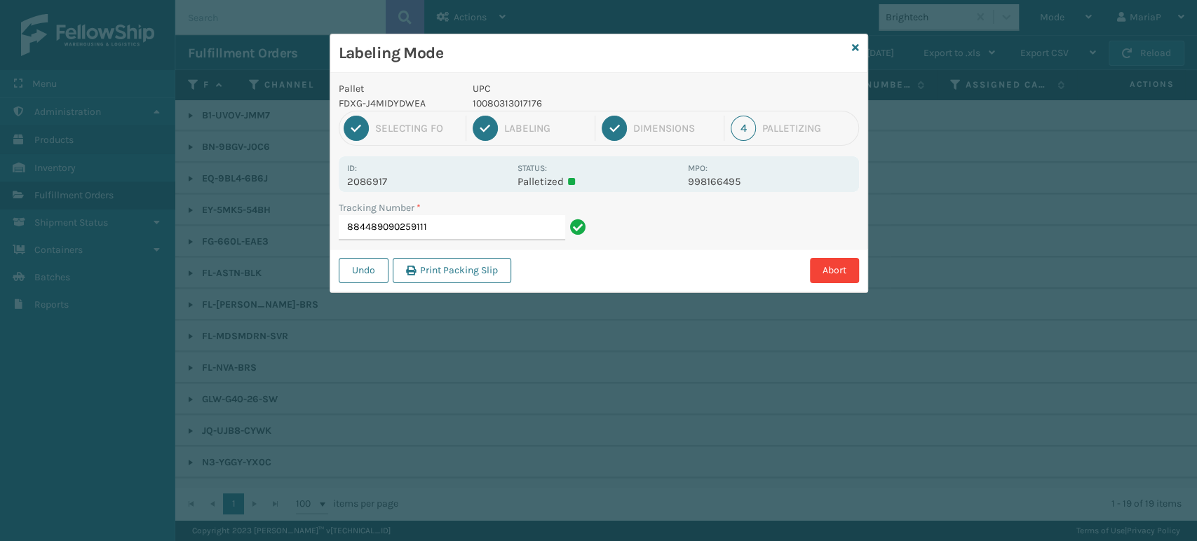
type input "8844890902591111"
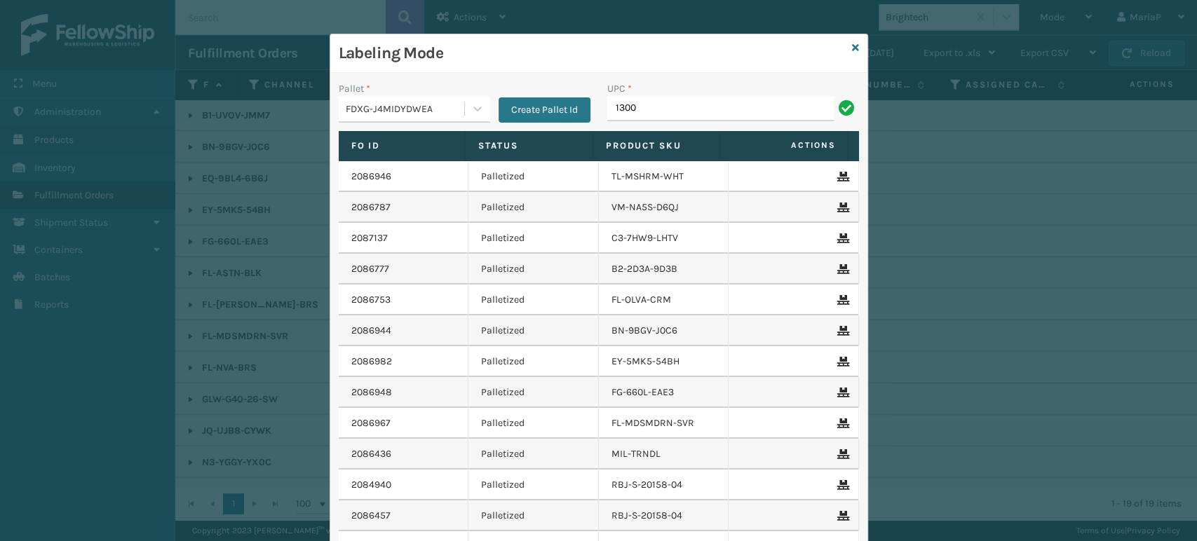
type input "1300BOX-2"
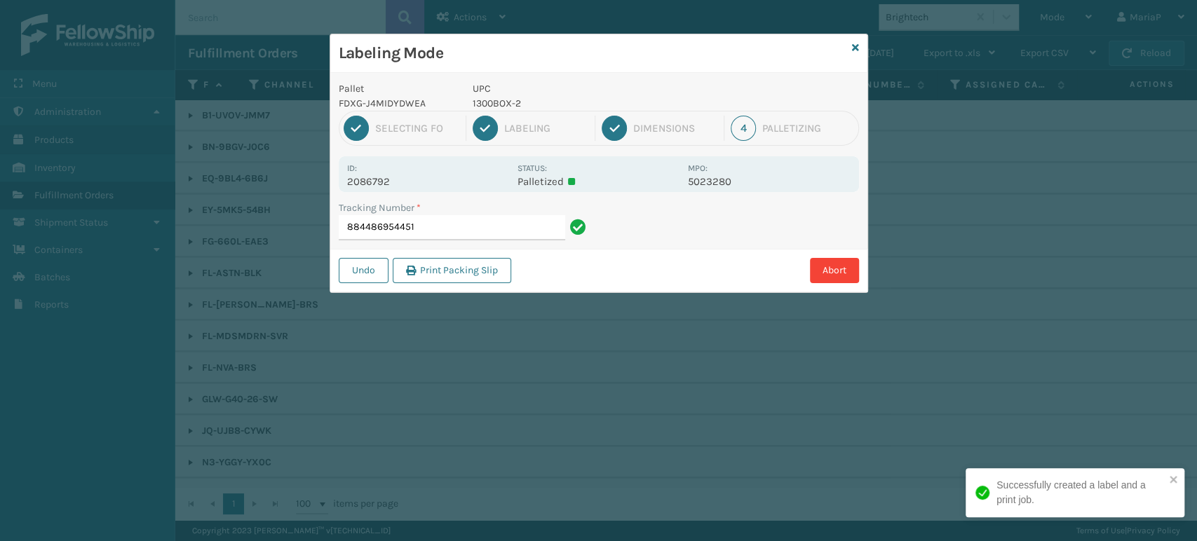
click at [489, 105] on p "1300BOX-2" at bounding box center [576, 103] width 207 height 15
copy p "1300BOX-2"
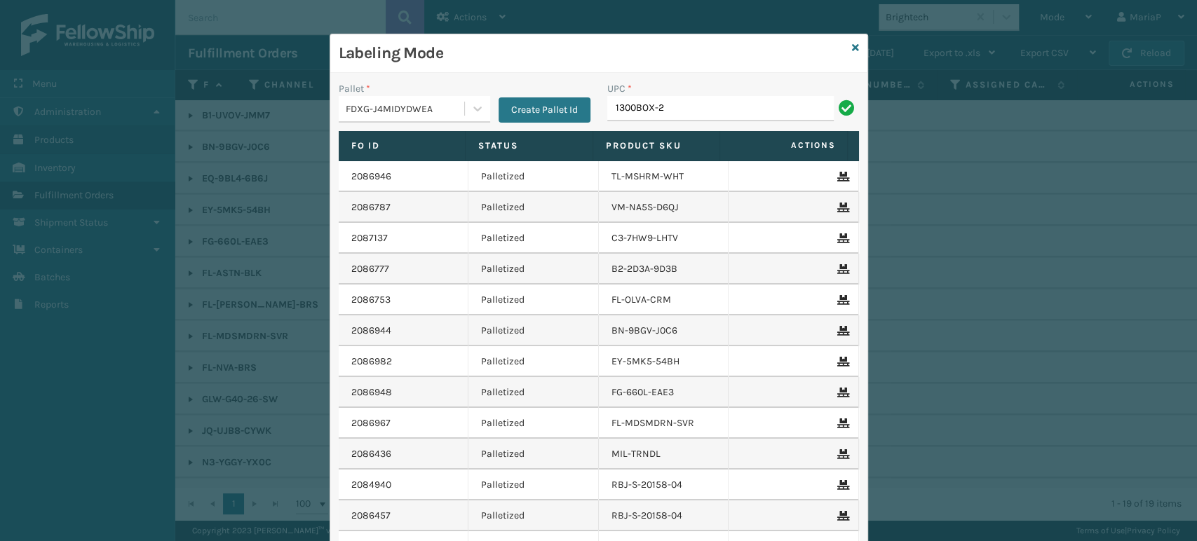
type input "1300BOX-2"
click at [672, 100] on input "UPC *" at bounding box center [733, 108] width 252 height 25
paste input "1300BOX-2"
type input "1300BOX-2"
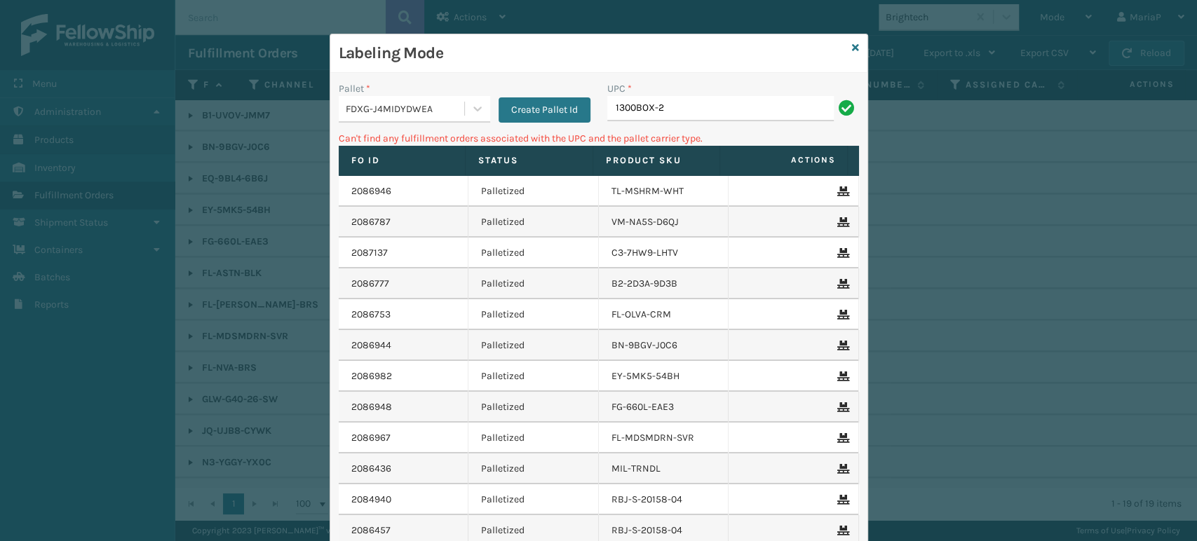
click at [703, 105] on input "1300BOX-2" at bounding box center [720, 108] width 227 height 25
type input "1300BOX-1"
click at [662, 107] on input "1300BOX-1" at bounding box center [720, 108] width 227 height 25
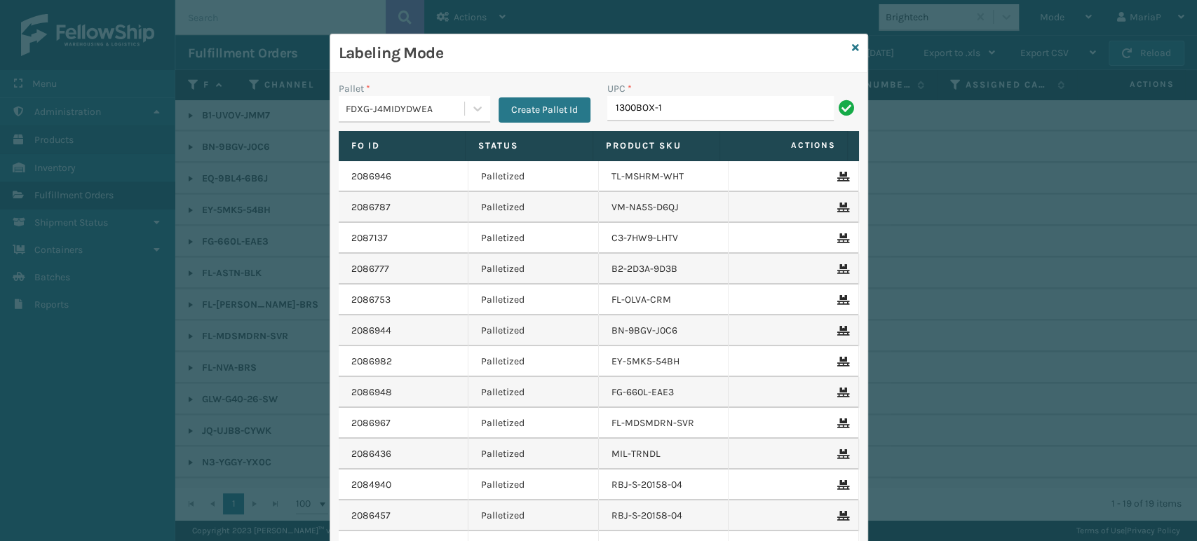
type input "1300BOX-1"
type input "10080313026086"
type input "10080313074247"
click at [844, 45] on div "Labeling Mode" at bounding box center [598, 53] width 537 height 39
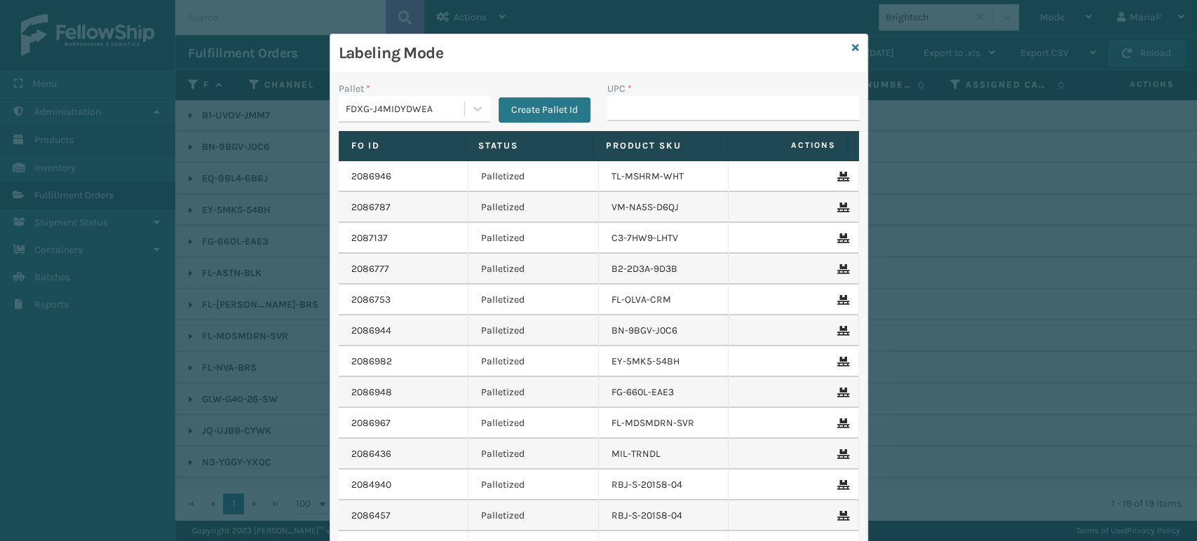
click at [845, 45] on div "Labeling Mode" at bounding box center [598, 53] width 537 height 39
click at [852, 46] on icon at bounding box center [855, 48] width 7 height 10
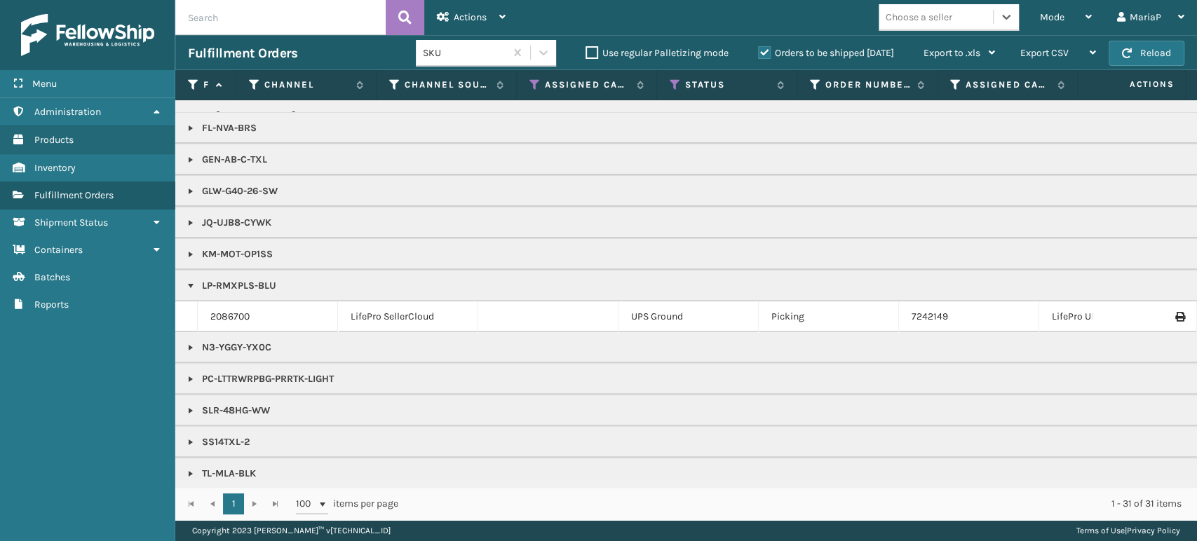
scroll to position [346, 0]
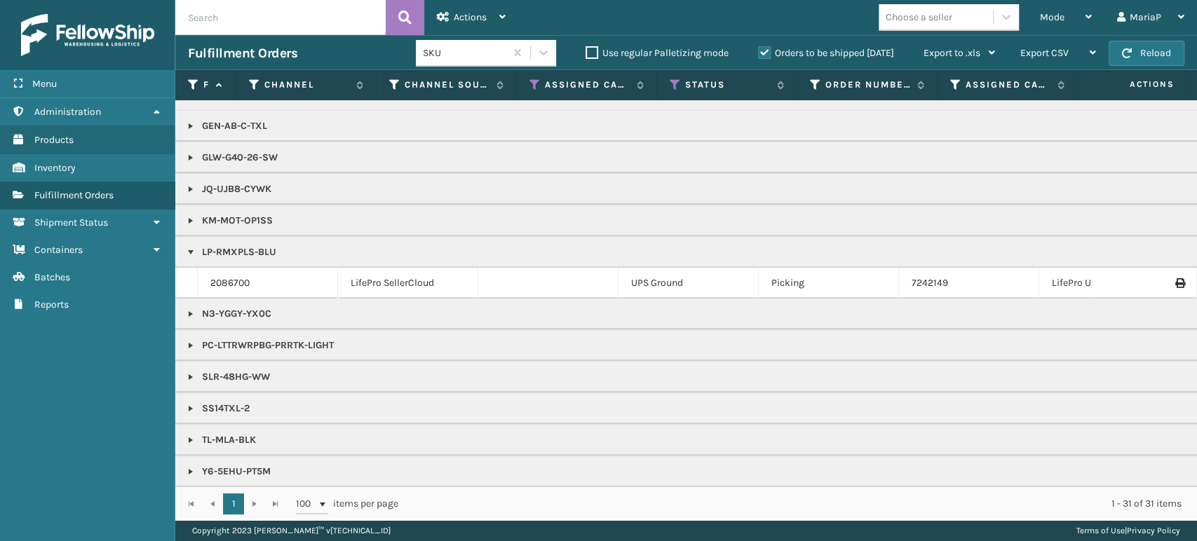
click at [187, 340] on link at bounding box center [190, 345] width 11 height 11
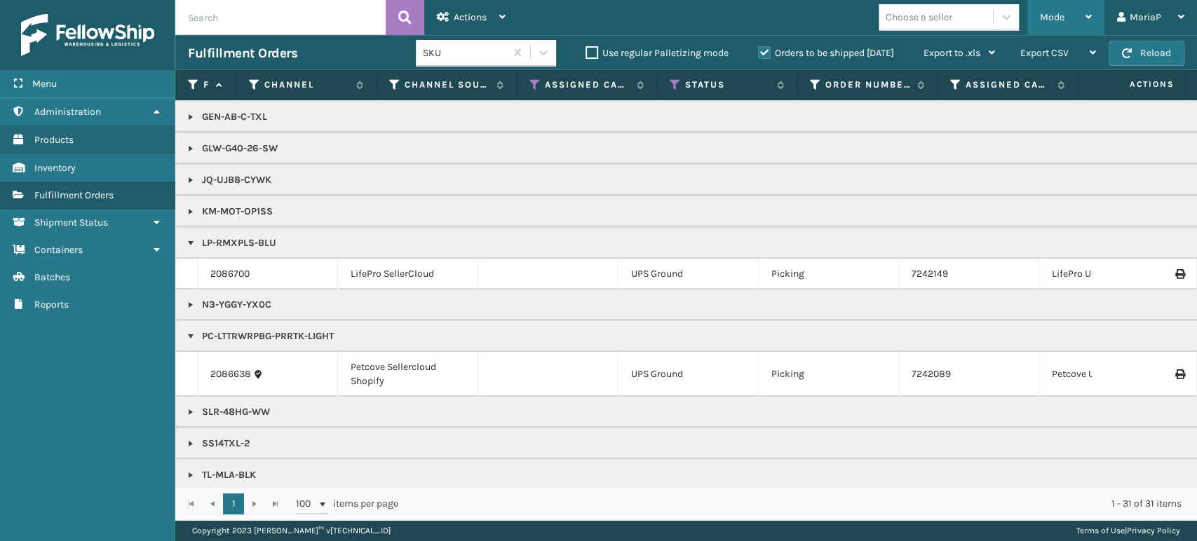
click at [1074, 12] on div "Mode" at bounding box center [1066, 17] width 52 height 35
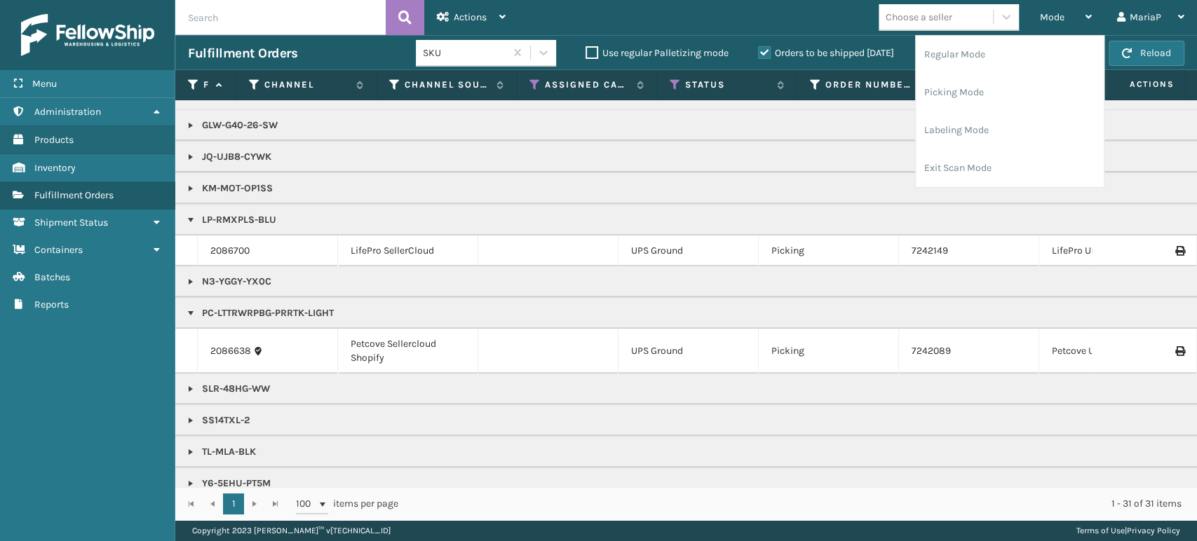
scroll to position [390, 0]
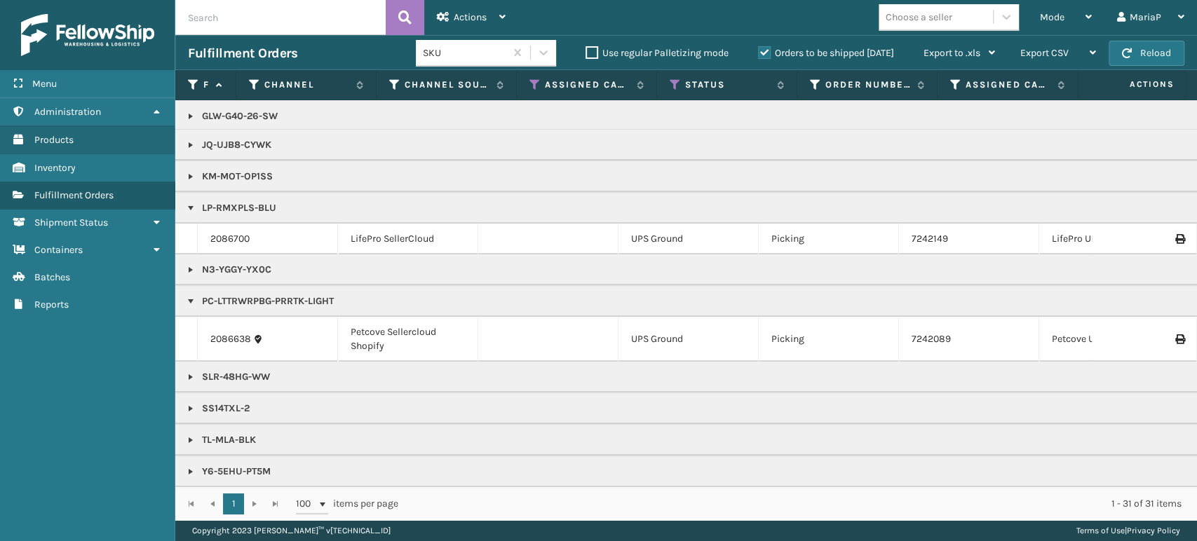
click at [706, 517] on div "1 1 100 items per page 1 - 31 of 31 items" at bounding box center [686, 503] width 1022 height 33
click at [922, 10] on div "Choose a seller" at bounding box center [919, 17] width 67 height 15
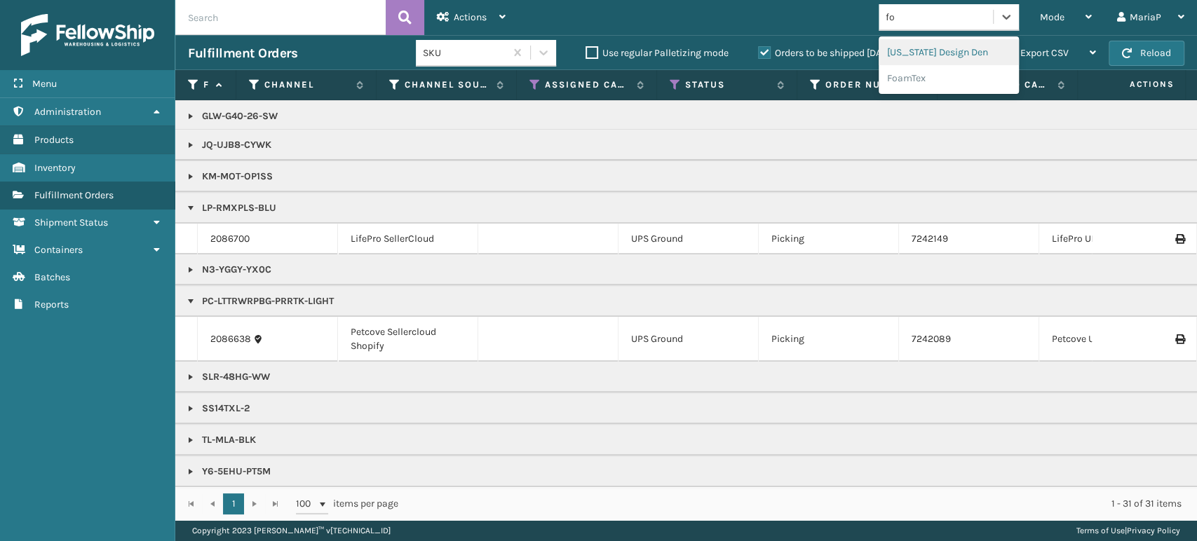
type input "foa"
click at [940, 52] on div "FoamTex" at bounding box center [949, 52] width 140 height 26
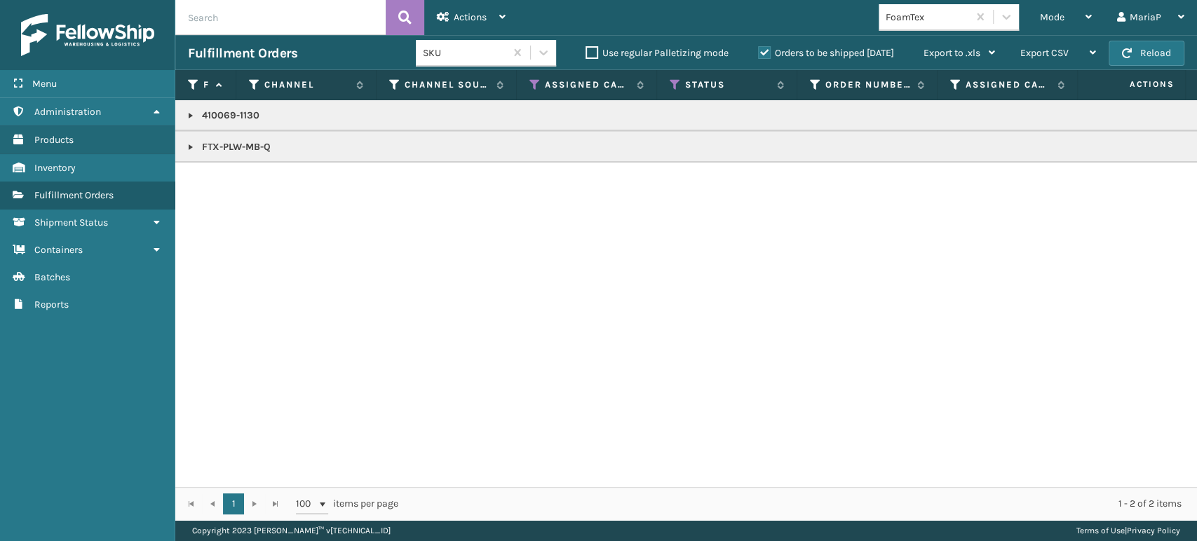
click at [191, 147] on link at bounding box center [190, 147] width 11 height 11
click at [194, 115] on link at bounding box center [190, 115] width 11 height 11
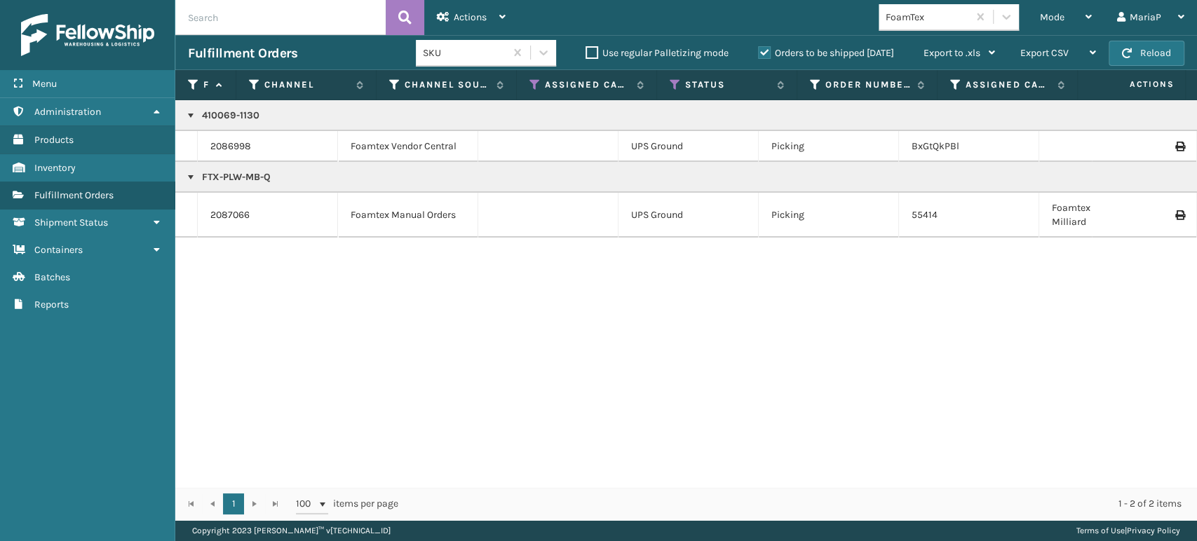
click at [930, 13] on div "FoamTex" at bounding box center [927, 17] width 83 height 15
type input "KOO"
click at [956, 46] on div "Koolmore" at bounding box center [949, 52] width 140 height 26
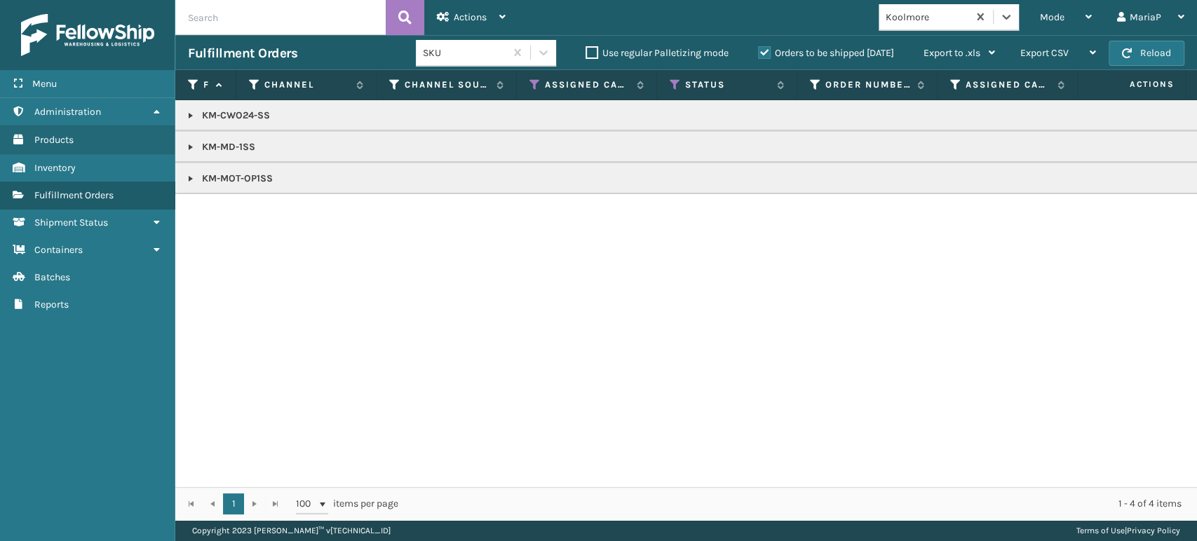
click at [185, 176] on link at bounding box center [190, 178] width 11 height 11
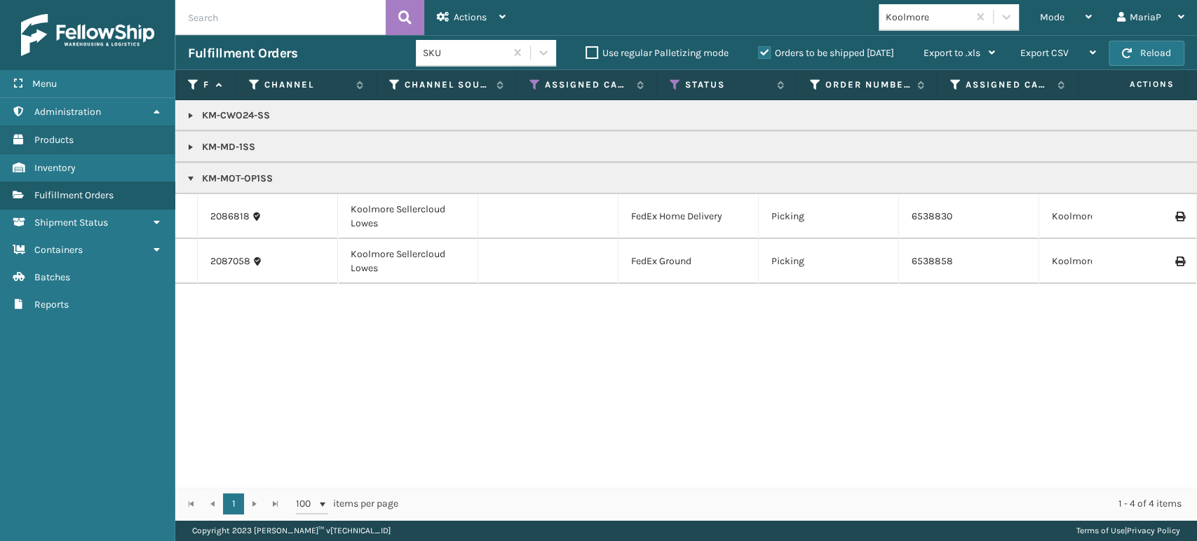
click at [191, 152] on link at bounding box center [190, 147] width 11 height 11
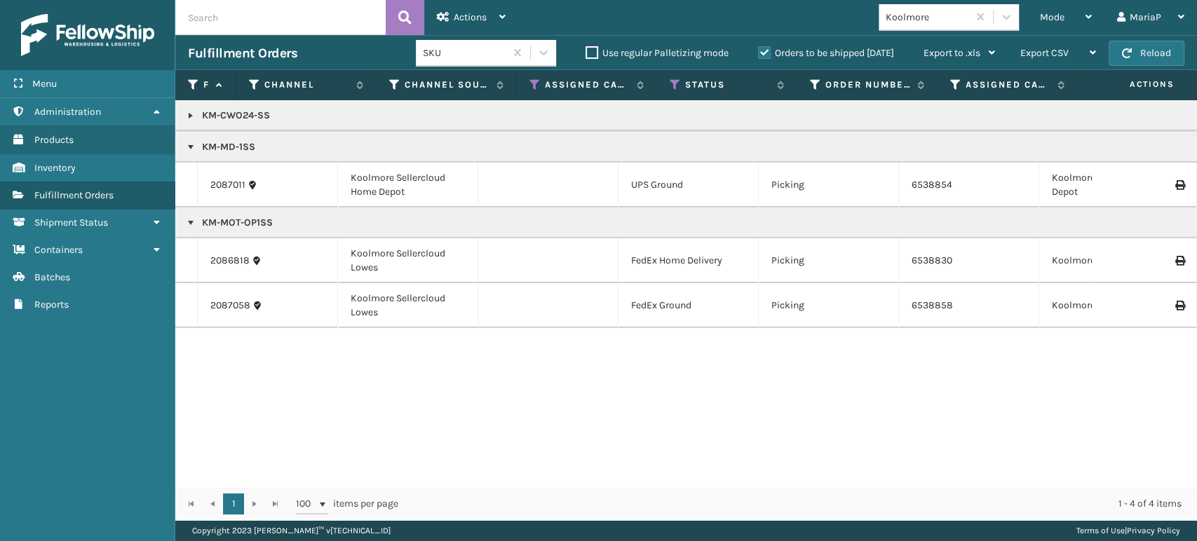
click at [191, 114] on link at bounding box center [190, 115] width 11 height 11
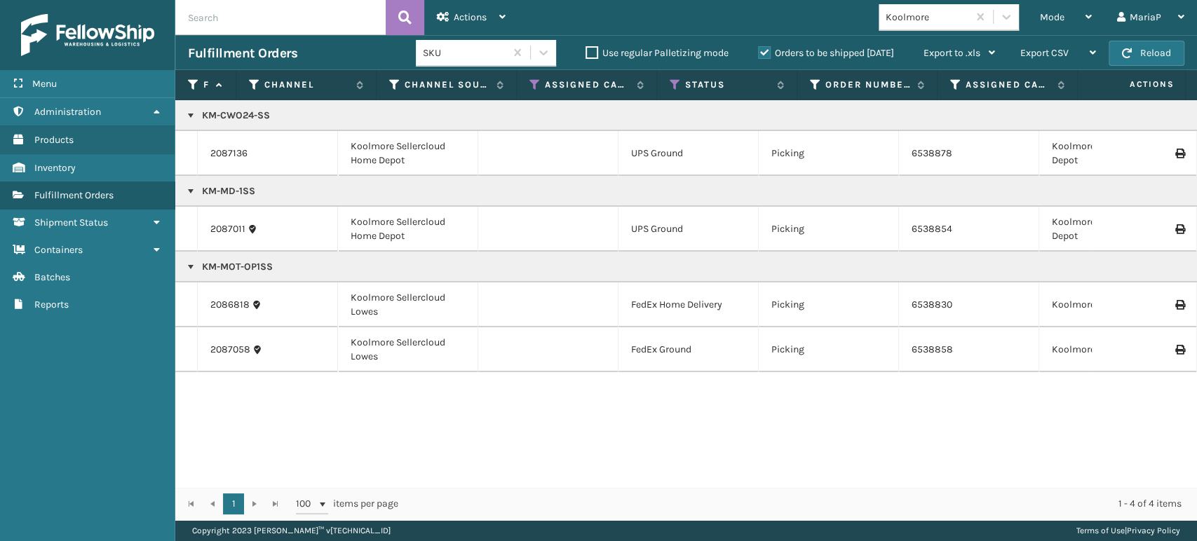
click at [997, 4] on div "Mode Regular Mode Picking Mode Labeling Mode Exit Scan Mode Koolmore MariaP Log…" at bounding box center [857, 17] width 679 height 35
click at [1046, 25] on div "Mode" at bounding box center [1066, 17] width 52 height 35
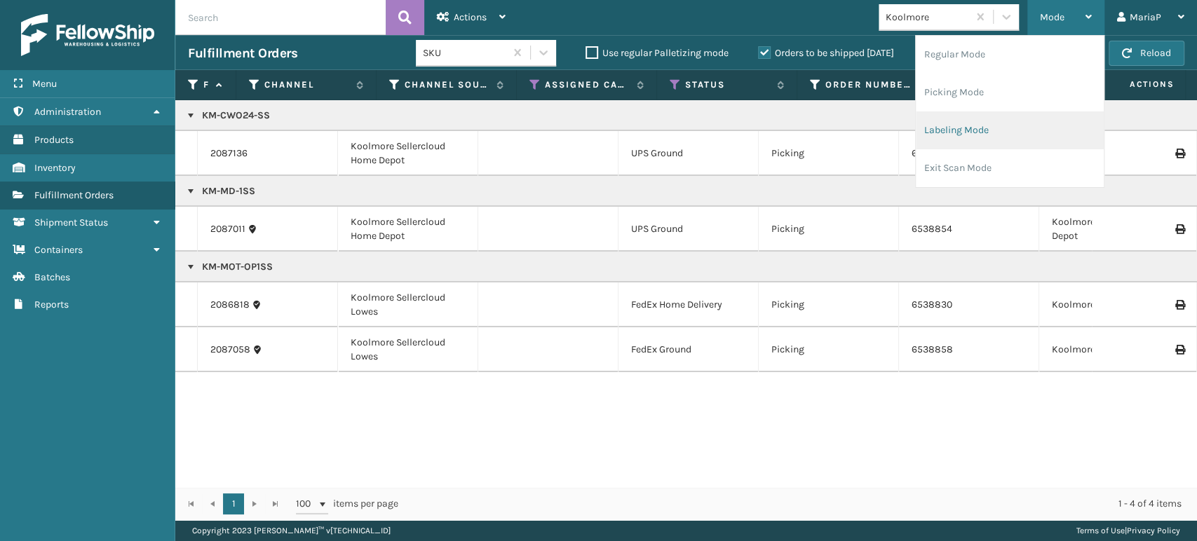
click at [1045, 138] on li "Labeling Mode" at bounding box center [1010, 131] width 188 height 38
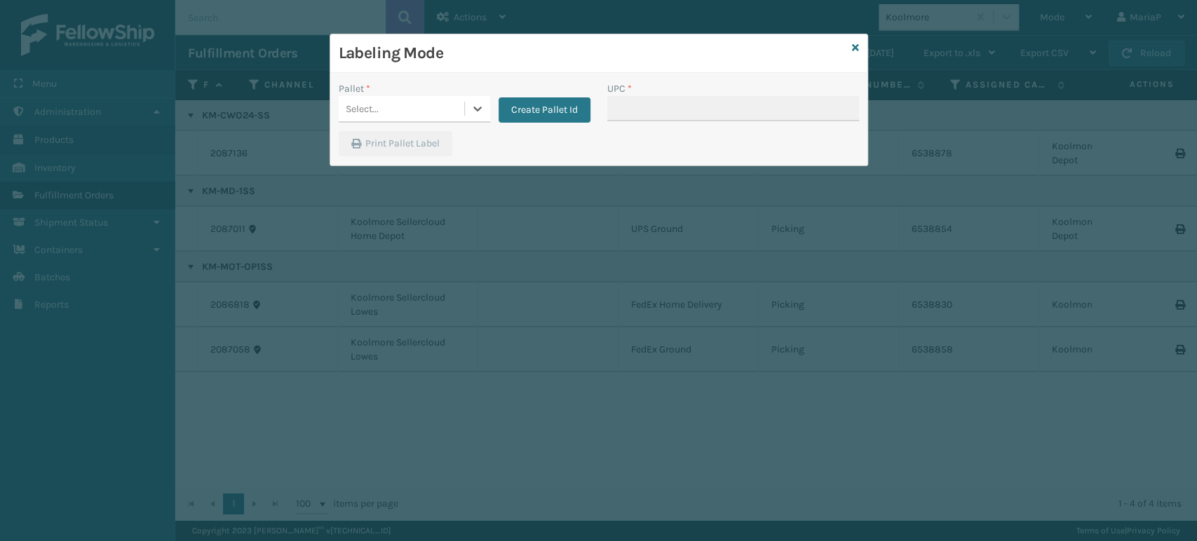
click at [398, 103] on div "Select..." at bounding box center [402, 108] width 126 height 23
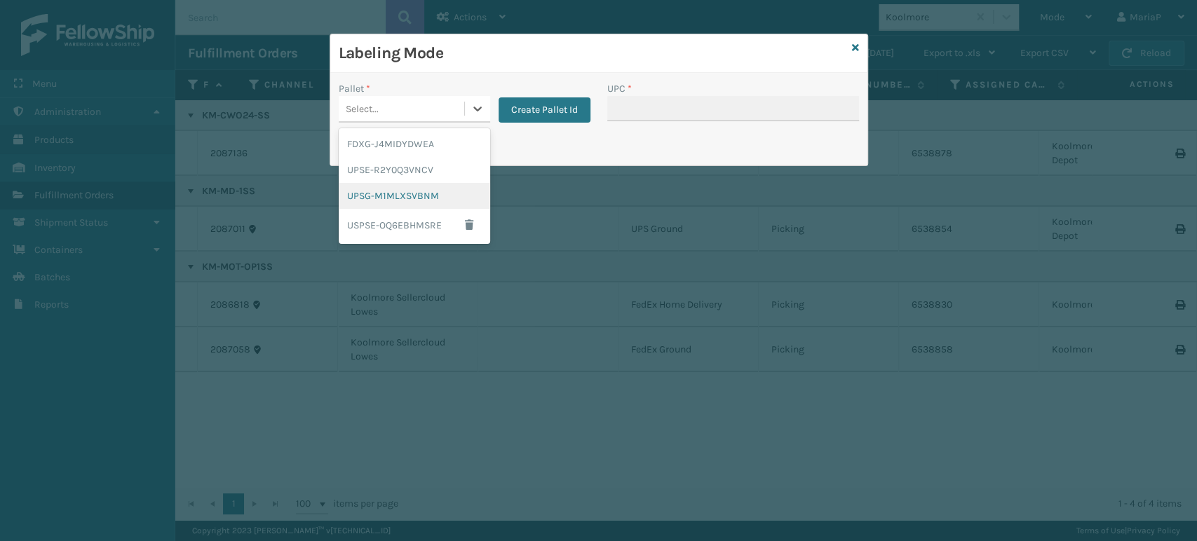
click at [403, 189] on div "UPSG-M1MLXSVBNM" at bounding box center [414, 196] width 151 height 26
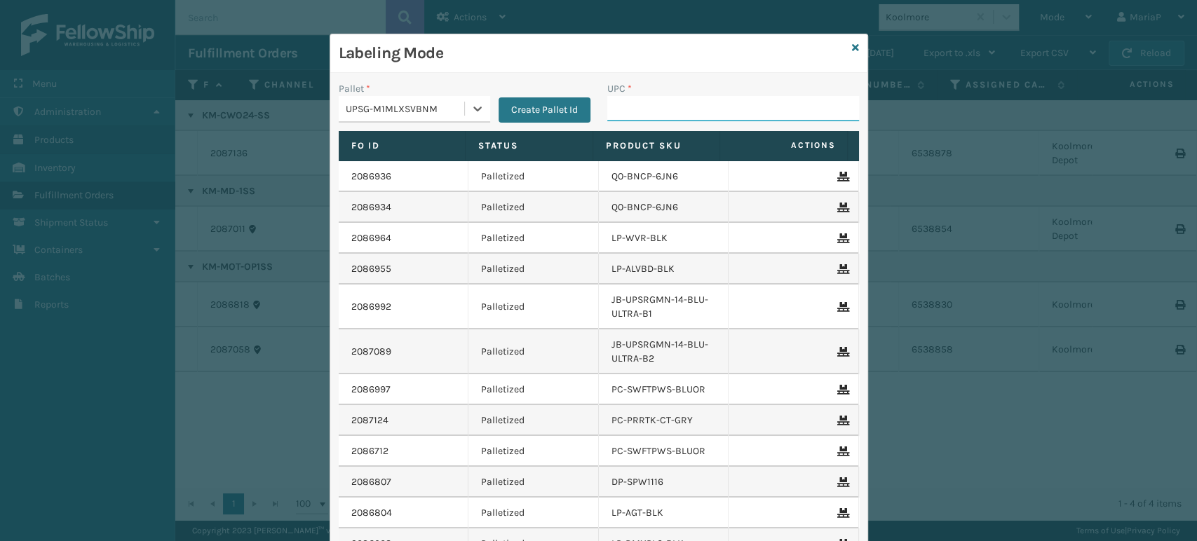
drag, startPoint x: 657, startPoint y: 116, endPoint x: 682, endPoint y: 113, distance: 25.4
click at [657, 116] on input "UPC *" at bounding box center [733, 108] width 252 height 25
type input "84098"
type input "KM-MD-1SS"
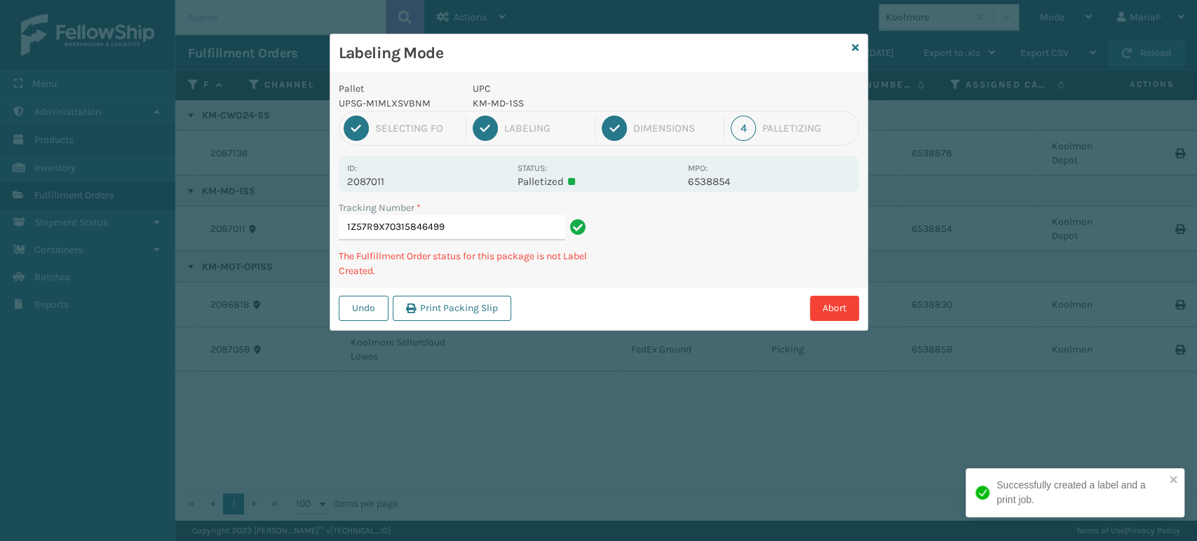
click at [496, 110] on p "KM-MD-1SS" at bounding box center [576, 103] width 207 height 15
copy p "KM-MD-1SS"
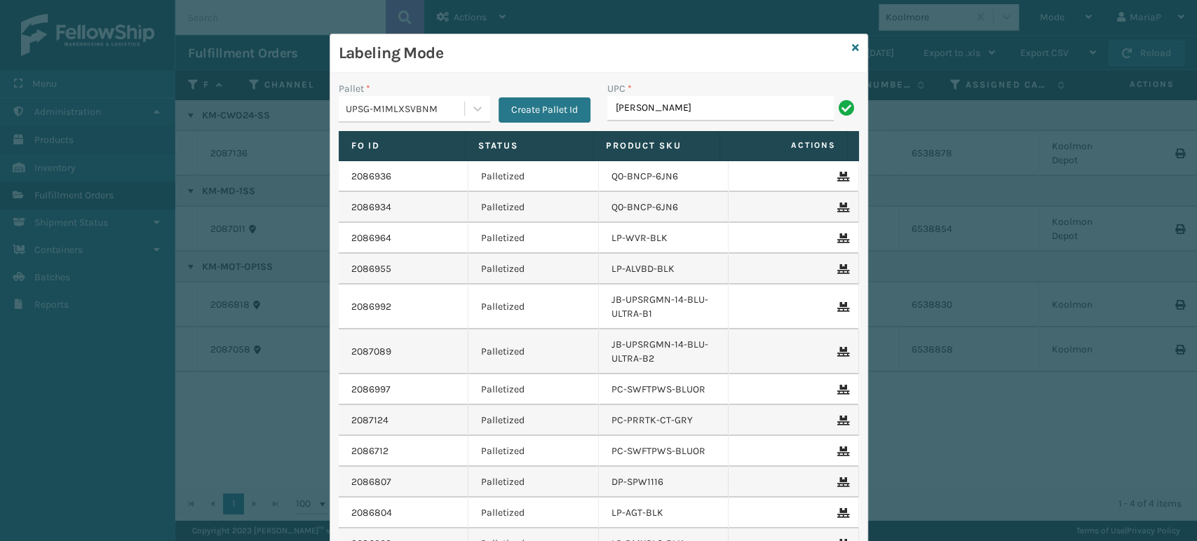
type input "KM-CWO24-SS"
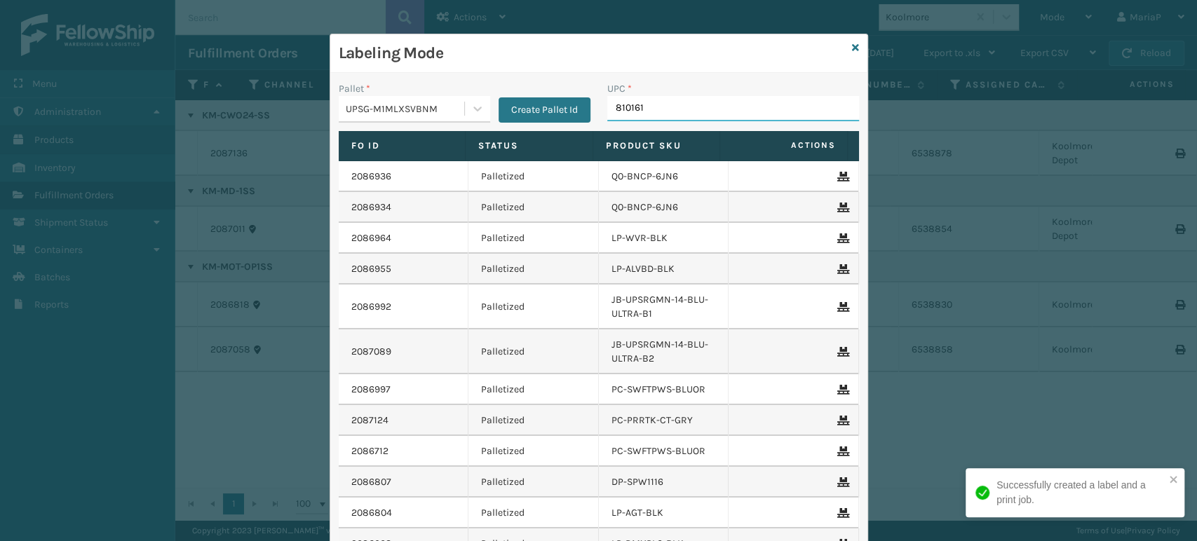
type input "8101613"
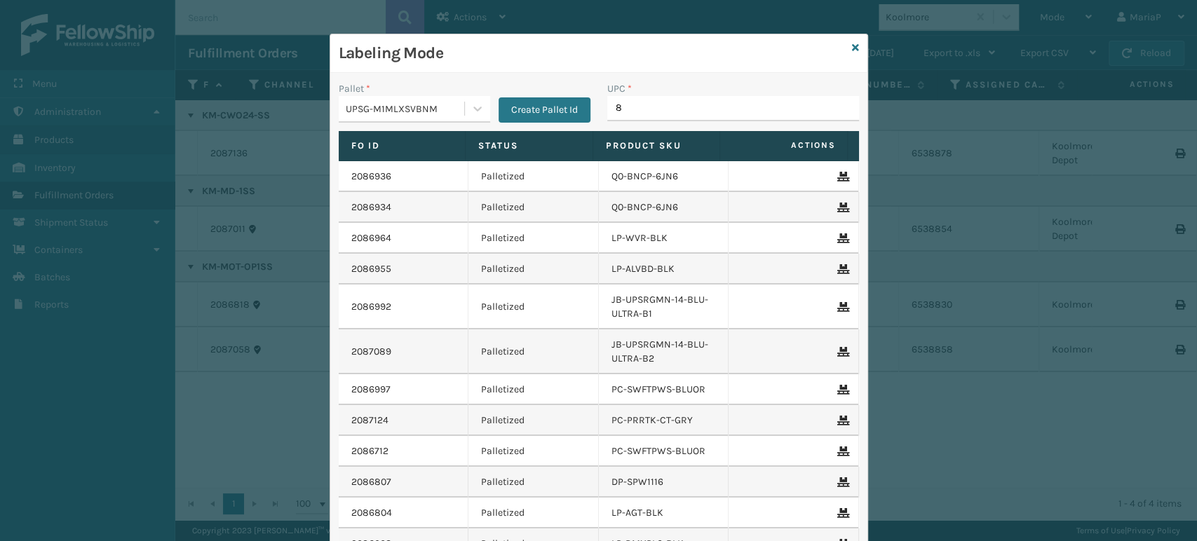
type input "81"
type input "850040667295"
type input "85"
type input "810090"
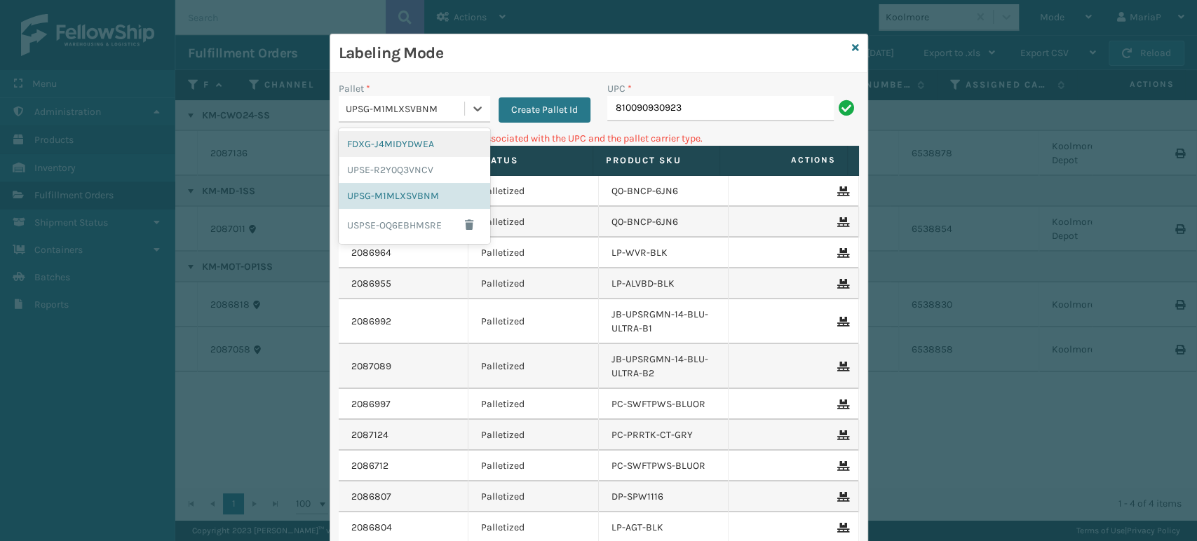
click at [431, 108] on div "UPSG-M1MLXSVBNM" at bounding box center [406, 109] width 120 height 15
click at [454, 165] on div "UPSE-R2Y0Q3VNCV" at bounding box center [414, 170] width 151 height 26
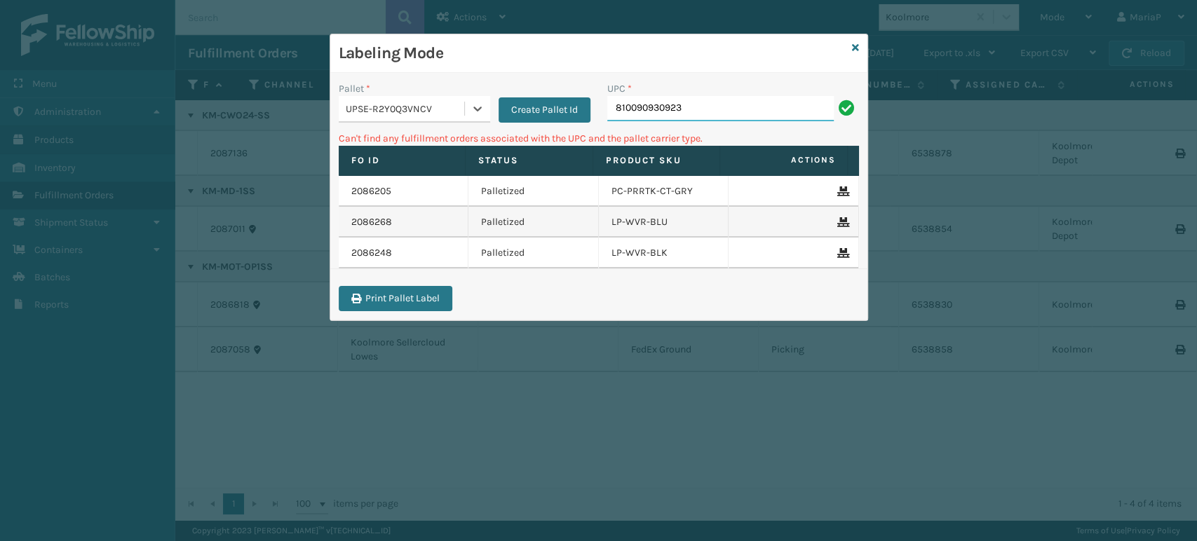
click at [699, 100] on input "810090930923" at bounding box center [720, 108] width 227 height 25
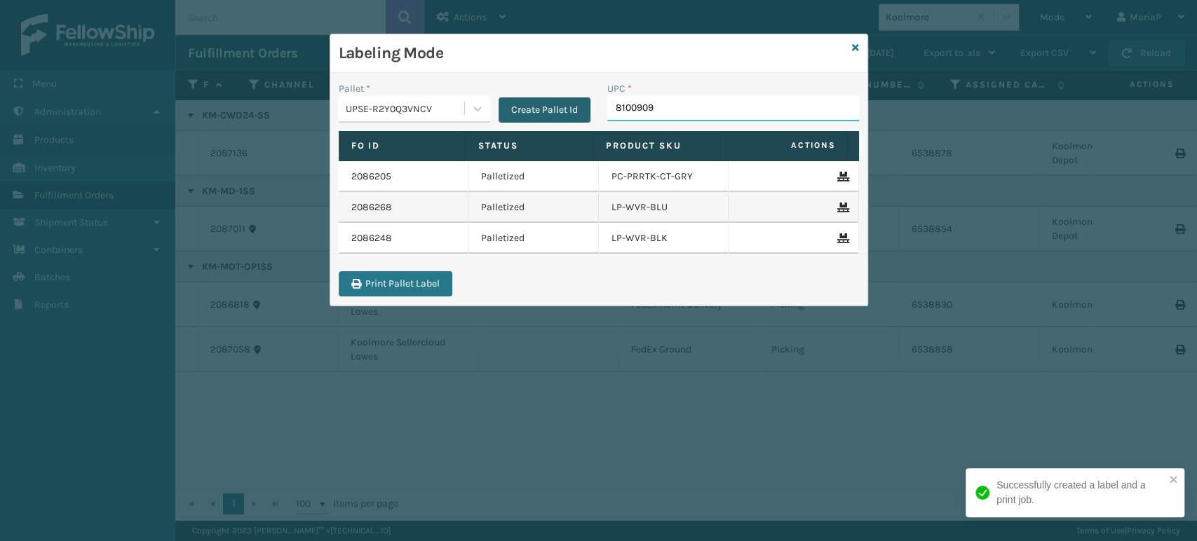
type input "81009093"
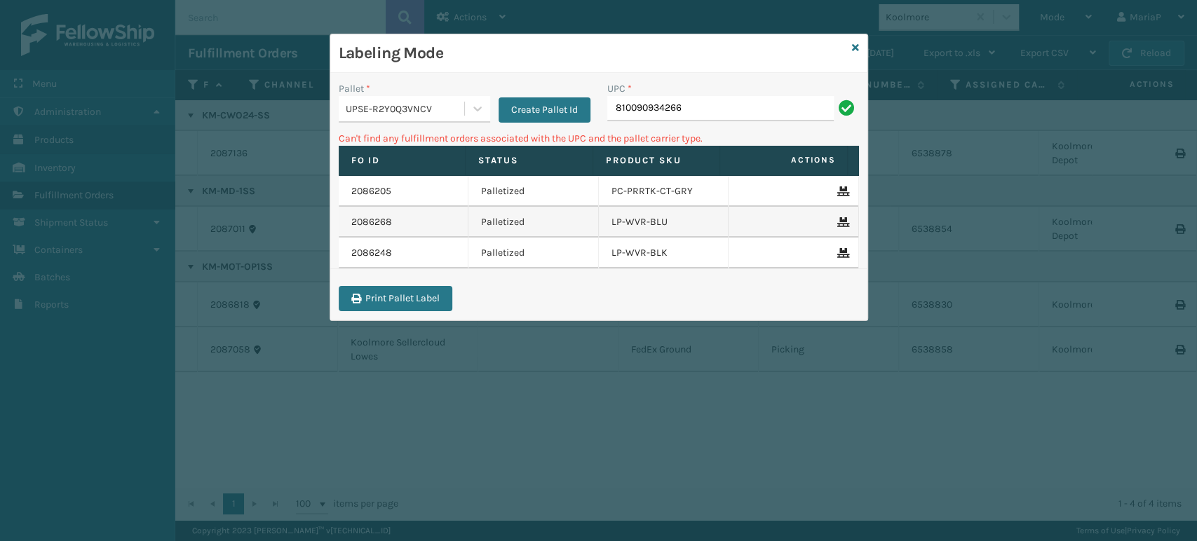
click at [434, 108] on div "UPSE-R2Y0Q3VNCV" at bounding box center [406, 109] width 120 height 15
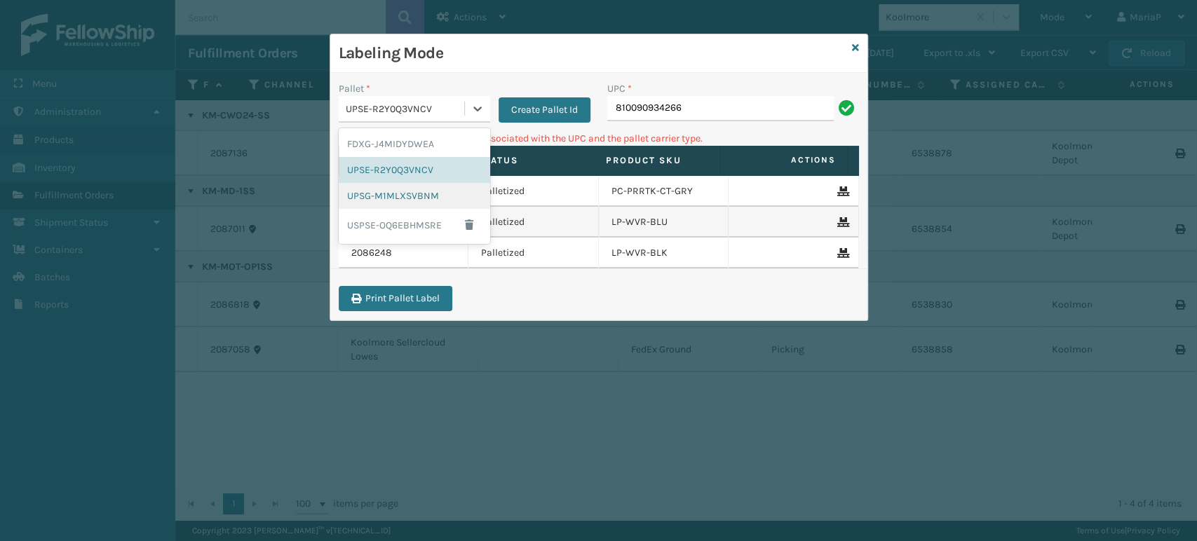
click at [428, 188] on div "UPSG-M1MLXSVBNM" at bounding box center [414, 196] width 151 height 26
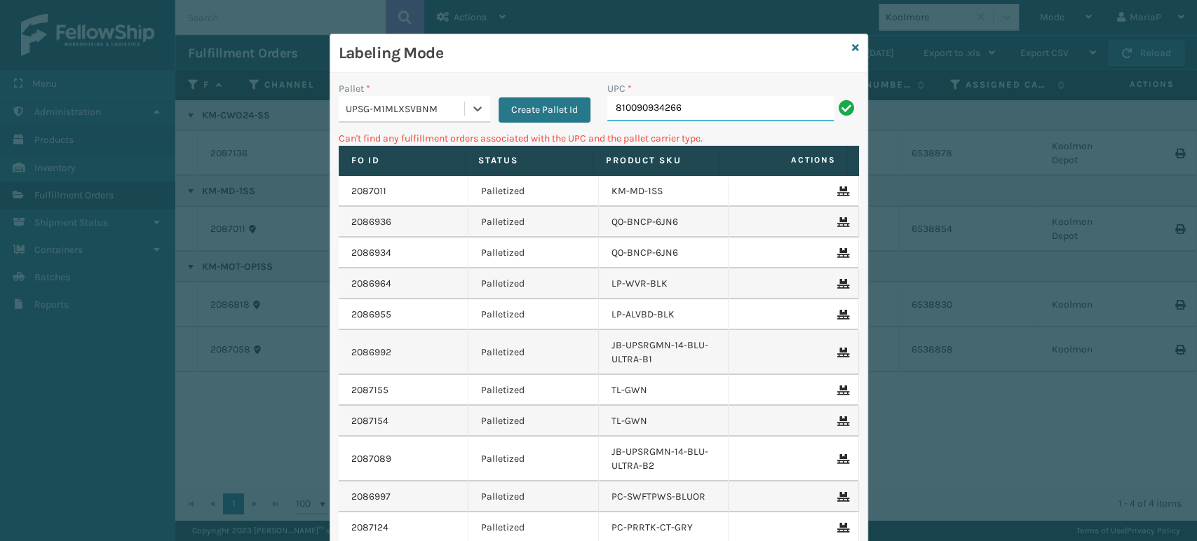
click at [712, 100] on input "810090934266" at bounding box center [720, 108] width 227 height 25
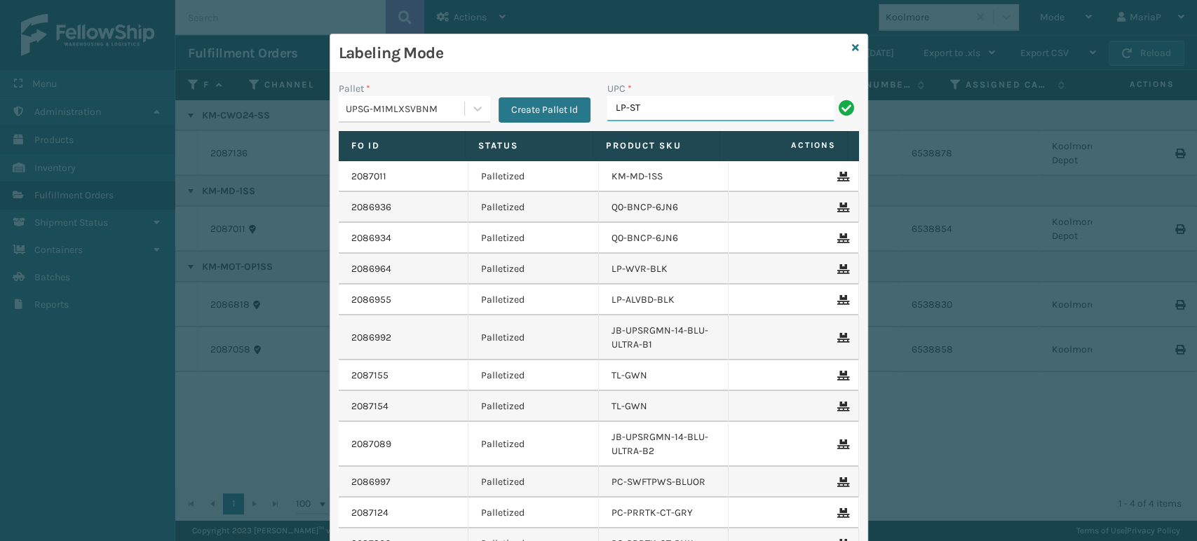
type input "LP-STMRC-SLV"
click at [852, 46] on icon at bounding box center [855, 48] width 7 height 10
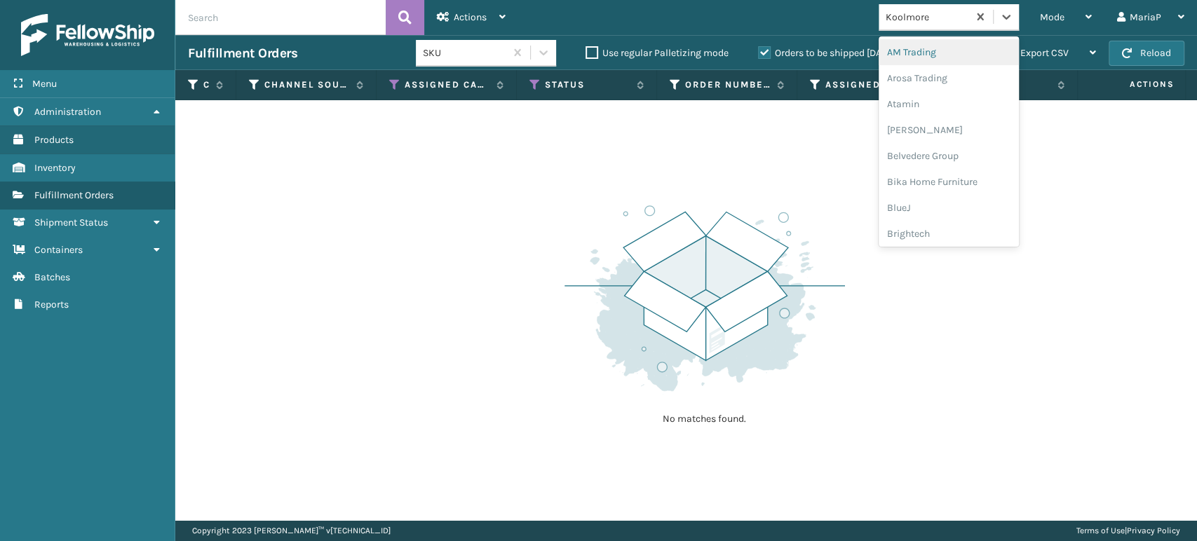
click at [938, 21] on div "Koolmore" at bounding box center [927, 17] width 83 height 15
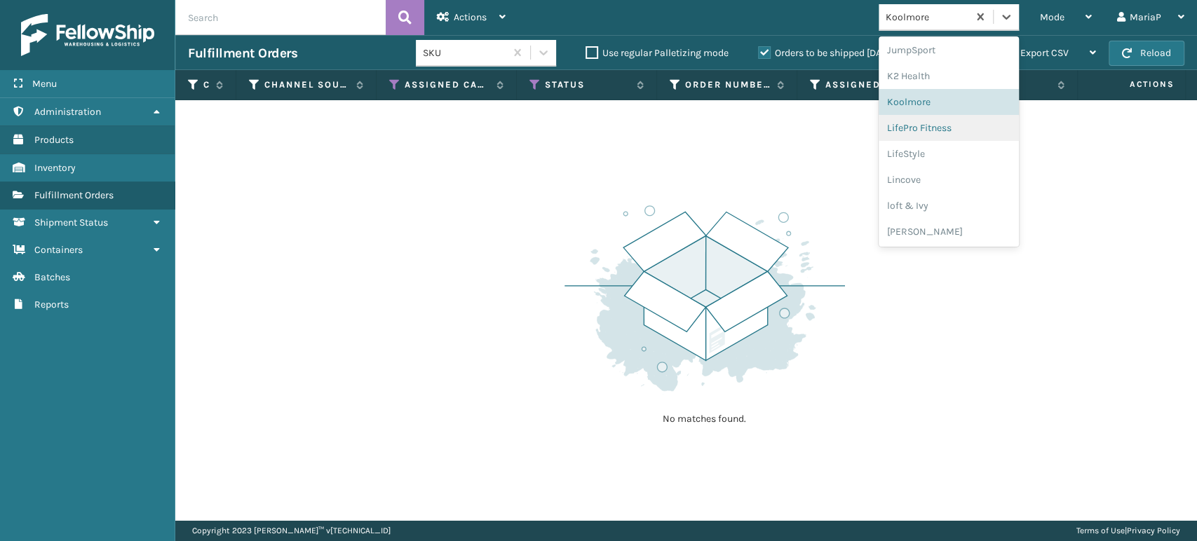
click at [955, 126] on div "LifePro Fitness" at bounding box center [949, 128] width 140 height 26
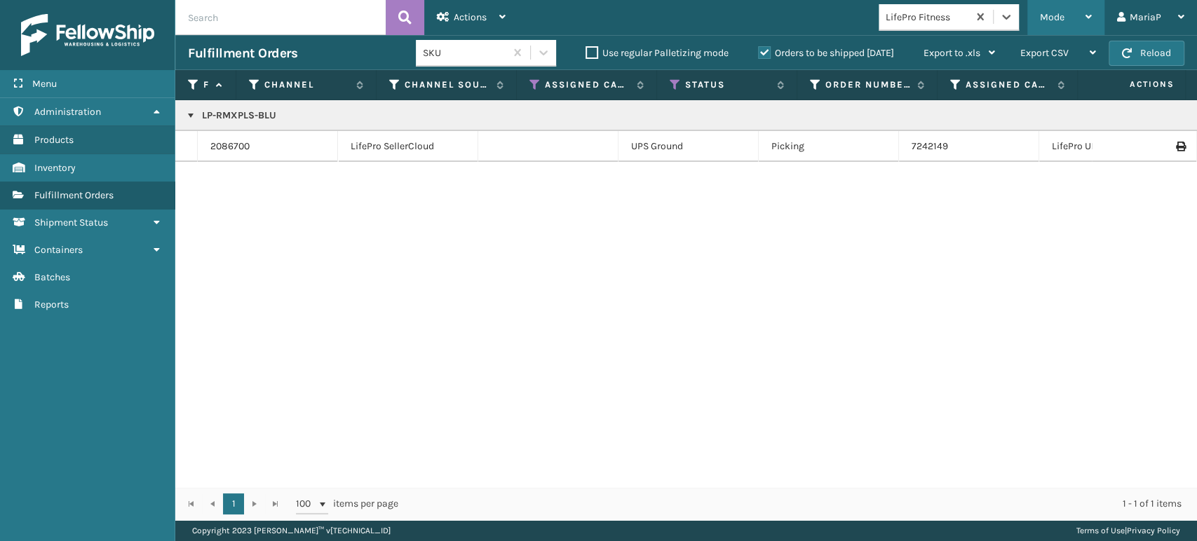
click at [1070, 11] on div "Mode" at bounding box center [1066, 17] width 52 height 35
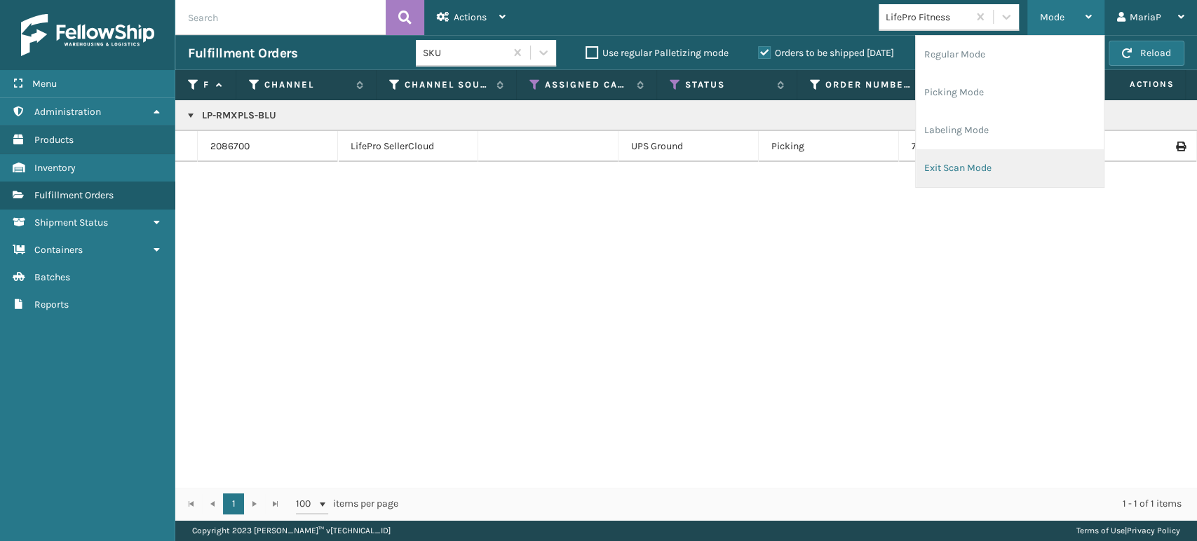
click at [1037, 154] on li "Exit Scan Mode" at bounding box center [1010, 168] width 188 height 38
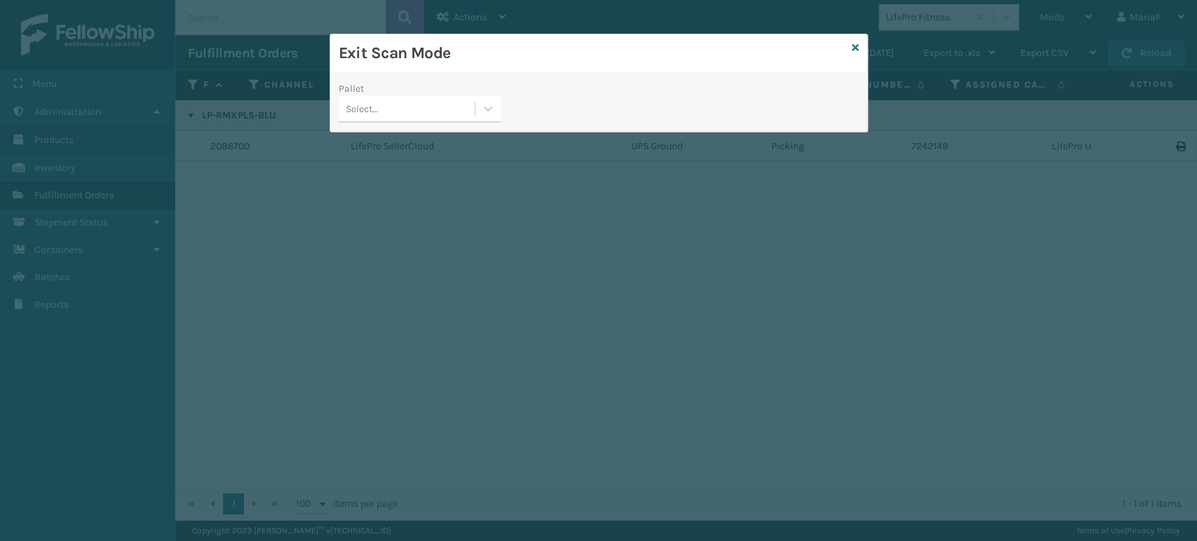
click at [444, 93] on div "Pallet" at bounding box center [420, 88] width 162 height 15
click at [482, 118] on div at bounding box center [488, 108] width 25 height 25
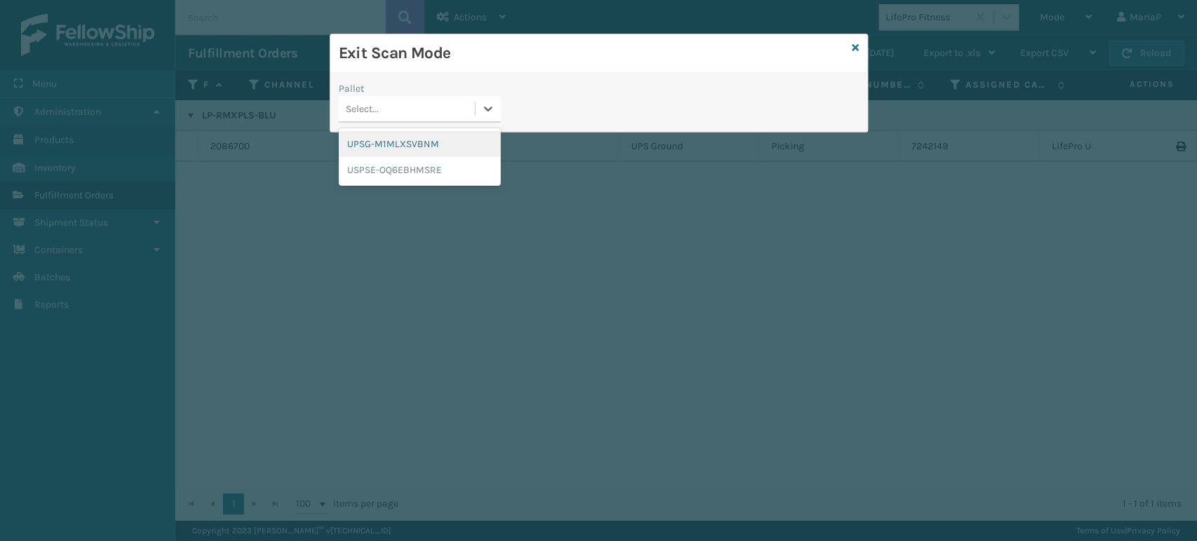
click at [851, 44] on div "Exit Scan Mode" at bounding box center [598, 53] width 537 height 39
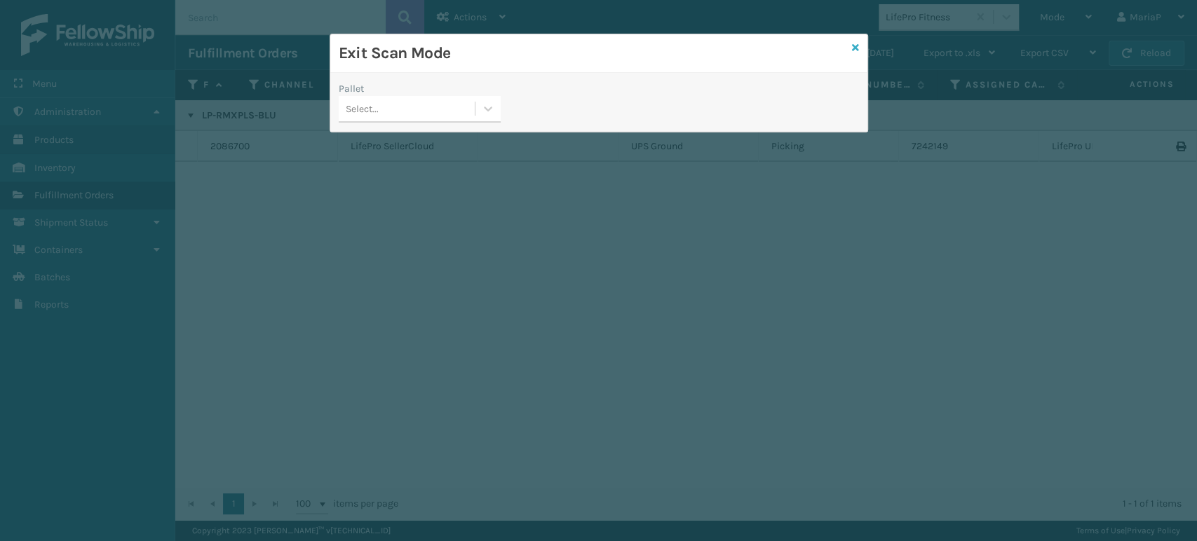
click at [857, 49] on icon at bounding box center [855, 48] width 7 height 10
